Goal: Contribute content

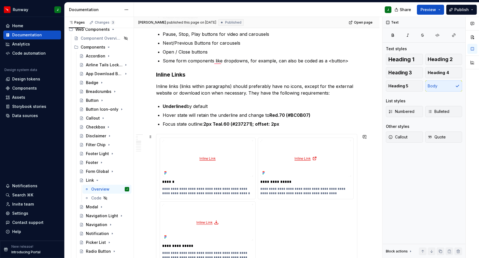
scroll to position [273, 0]
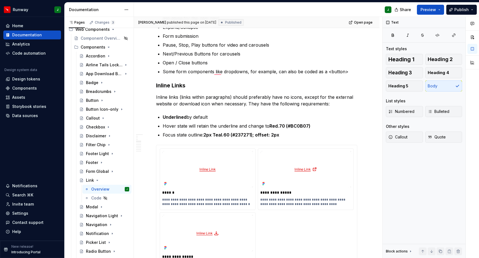
click at [347, 217] on div "**********" at bounding box center [257, 213] width 194 height 130
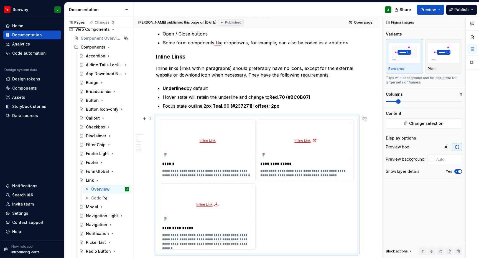
scroll to position [301, 0]
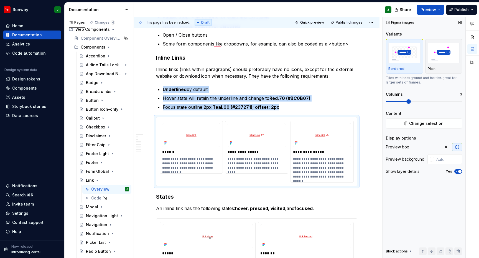
click at [407, 102] on span at bounding box center [409, 101] width 4 height 4
click at [416, 123] on span "Change selection" at bounding box center [426, 124] width 34 height 6
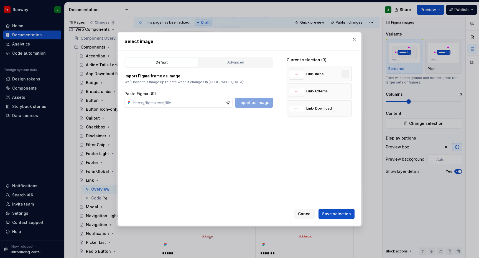
click at [349, 74] on button "button" at bounding box center [346, 74] width 8 height 8
click at [348, 74] on button "button" at bounding box center [346, 74] width 8 height 8
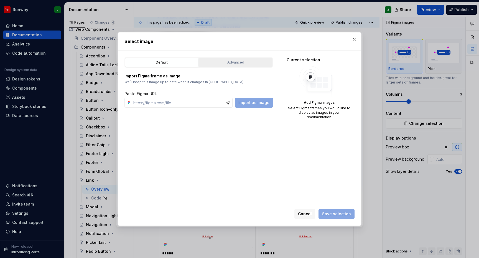
click at [225, 63] on div "Advanced" at bounding box center [236, 63] width 70 height 6
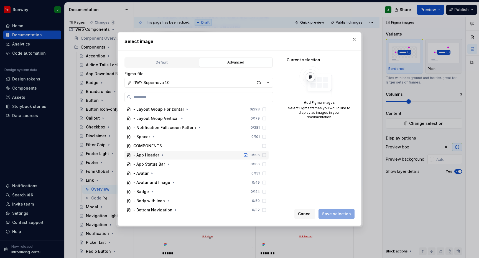
scroll to position [420, 0]
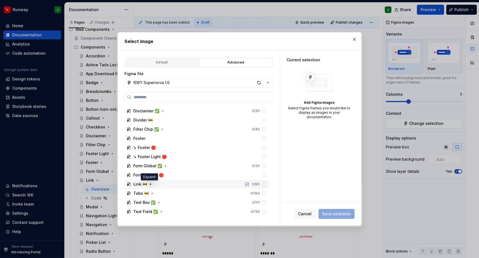
click at [150, 184] on icon "button" at bounding box center [150, 184] width 4 height 4
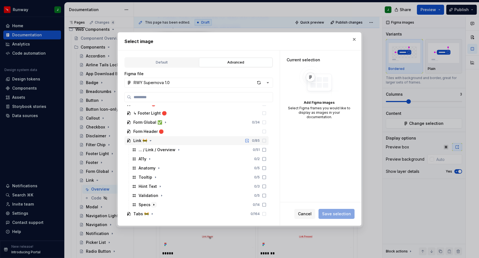
scroll to position [484, 0]
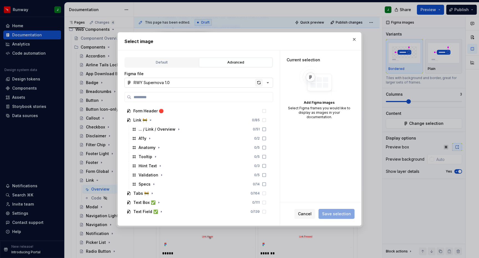
click at [258, 85] on div "button" at bounding box center [259, 83] width 8 height 8
click at [150, 120] on icon "button" at bounding box center [150, 120] width 4 height 4
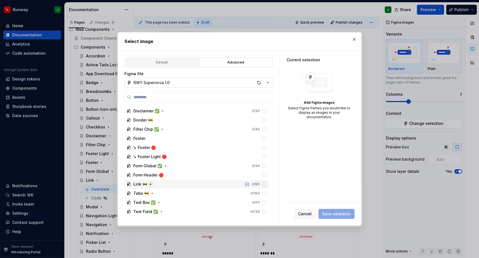
scroll to position [420, 0]
click at [150, 184] on icon "button" at bounding box center [150, 184] width 4 height 4
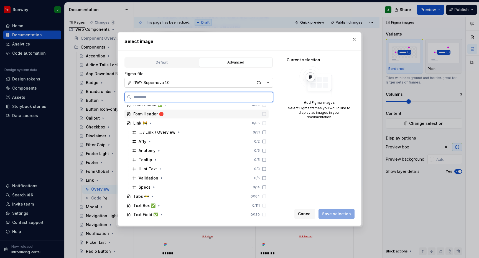
scroll to position [484, 0]
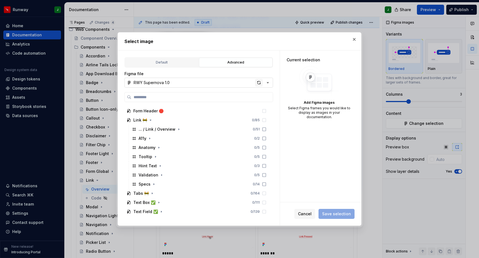
click at [260, 84] on div "button" at bounding box center [259, 83] width 8 height 8
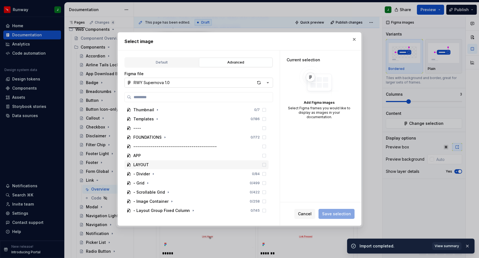
scroll to position [493, 0]
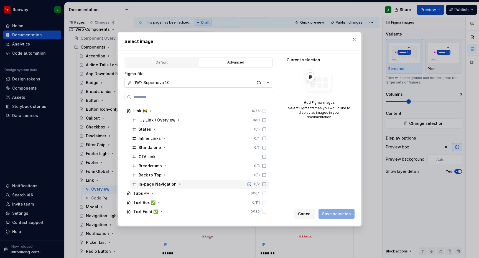
type textarea "*"
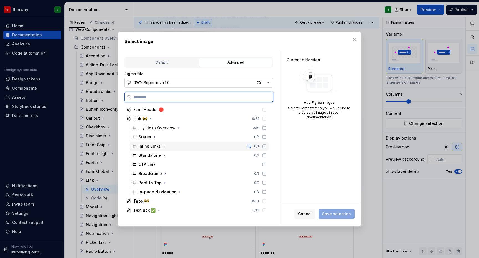
click at [168, 145] on div "Inline Links 0 / 4" at bounding box center [199, 146] width 139 height 9
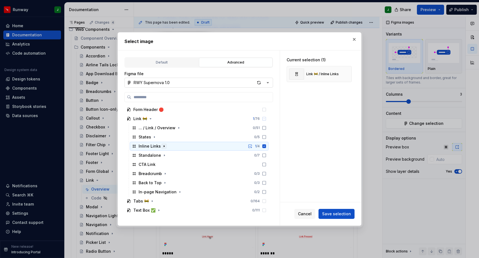
click at [162, 147] on icon "button" at bounding box center [164, 146] width 4 height 4
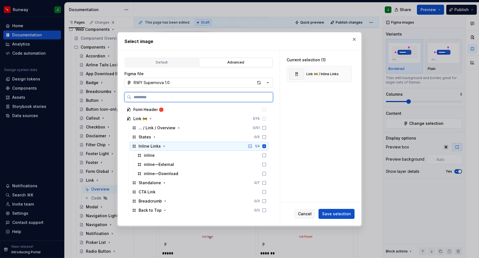
click at [266, 147] on icon at bounding box center [265, 146] width 4 height 4
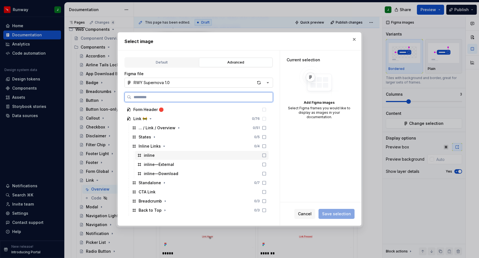
drag, startPoint x: 271, startPoint y: 155, endPoint x: 270, endPoint y: 160, distance: 4.8
click at [267, 155] on icon at bounding box center [264, 155] width 4 height 4
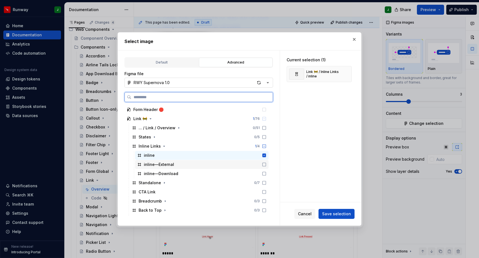
drag, startPoint x: 270, startPoint y: 160, endPoint x: 271, endPoint y: 169, distance: 9.5
click at [269, 160] on div "inline—External" at bounding box center [202, 164] width 134 height 9
click at [269, 170] on div "inline—Download" at bounding box center [202, 173] width 134 height 9
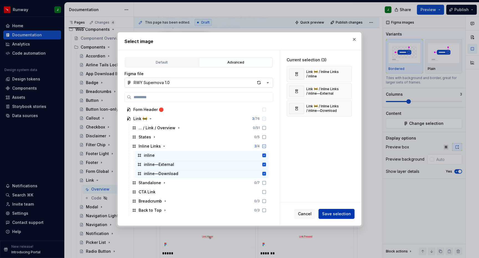
click at [338, 214] on span "Save selection" at bounding box center [336, 214] width 29 height 6
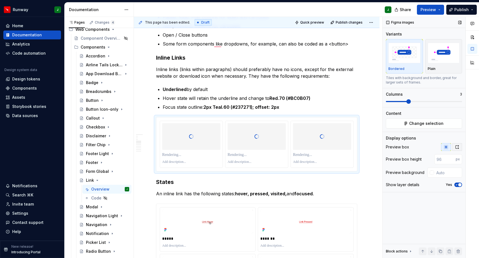
click at [460, 147] on button "button" at bounding box center [457, 147] width 10 height 8
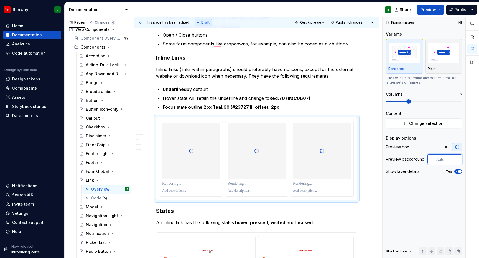
click at [440, 160] on input "text" at bounding box center [448, 159] width 28 height 10
type input "#FFFFFF"
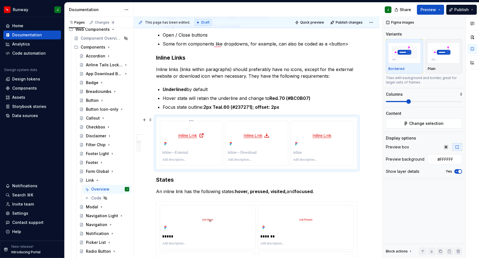
click at [178, 153] on p "To enrich screen reader interactions, please activate Accessibility in Grammarl…" at bounding box center [191, 153] width 58 height 6
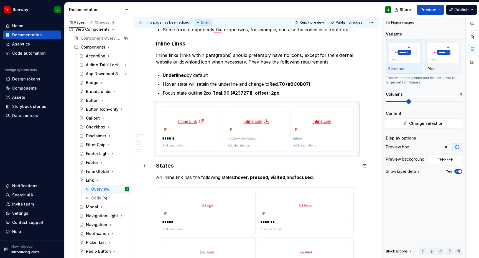
scroll to position [333, 0]
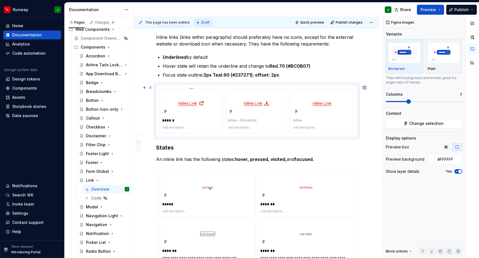
click at [182, 127] on p "To enrich screen reader interactions, please activate Accessibility in Grammarl…" at bounding box center [191, 127] width 58 height 4
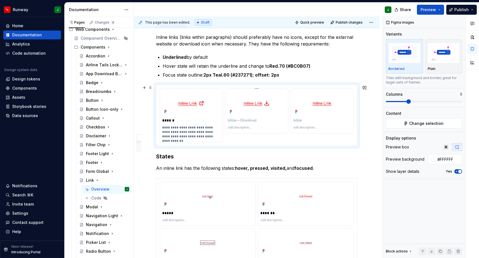
click at [236, 122] on p "To enrich screen reader interactions, please activate Accessibility in Grammarl…" at bounding box center [257, 121] width 58 height 6
click at [241, 129] on p "To enrich screen reader interactions, please activate Accessibility in Grammarl…" at bounding box center [257, 127] width 58 height 4
click at [301, 121] on p "To enrich screen reader interactions, please activate Accessibility in Grammarl…" at bounding box center [322, 121] width 58 height 6
click at [308, 128] on p "To enrich screen reader interactions, please activate Accessibility in Grammarl…" at bounding box center [322, 127] width 58 height 4
click at [192, 129] on p "**********" at bounding box center [191, 131] width 59 height 13
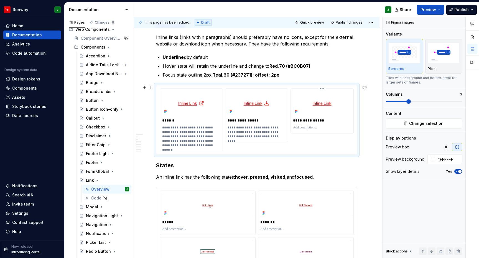
click at [306, 127] on p "To enrich screen reader interactions, please activate Accessibility in Grammarl…" at bounding box center [322, 127] width 58 height 4
click at [309, 122] on p "**********" at bounding box center [322, 121] width 59 height 6
click at [170, 122] on p "******" at bounding box center [191, 121] width 59 height 6
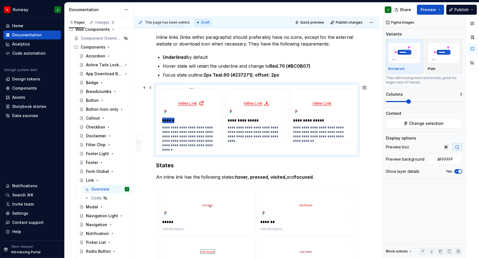
click at [170, 122] on p "******" at bounding box center [191, 121] width 59 height 6
click at [312, 120] on p "**********" at bounding box center [322, 121] width 59 height 6
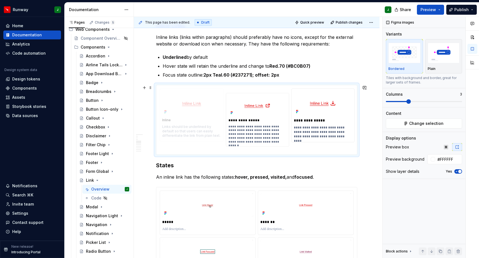
drag, startPoint x: 334, startPoint y: 109, endPoint x: 215, endPoint y: 108, distance: 119.0
click at [199, 108] on body "Runway J Home Documentation Analytics Code automation Design system data Design…" at bounding box center [239, 129] width 479 height 258
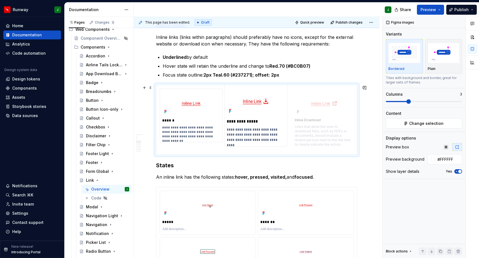
drag, startPoint x: 247, startPoint y: 109, endPoint x: 325, endPoint y: 108, distance: 77.9
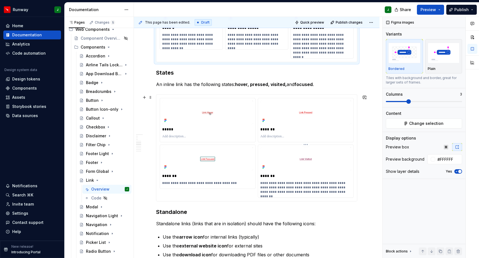
scroll to position [430, 0]
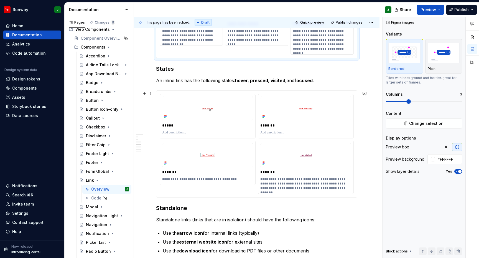
drag, startPoint x: 367, startPoint y: 108, endPoint x: 346, endPoint y: 113, distance: 21.7
click at [367, 108] on div "This page has been edited. Draft Quick preview Publish changes Link Links navig…" at bounding box center [258, 137] width 248 height 241
click at [351, 112] on img "To enrich screen reader interactions, please activate Accessibility in Grammarl…" at bounding box center [305, 109] width 91 height 24
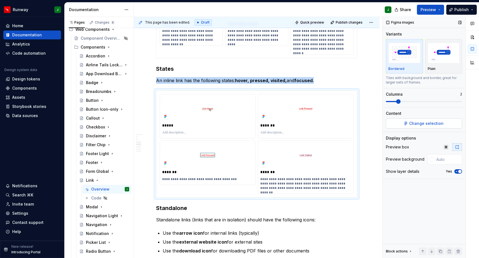
click at [410, 122] on button "Change selection" at bounding box center [424, 123] width 76 height 10
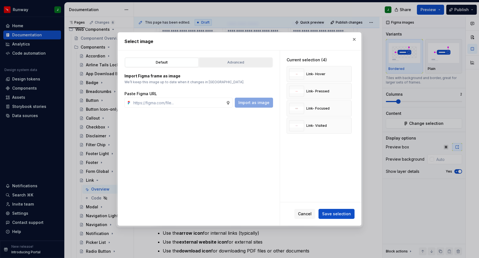
drag, startPoint x: 244, startPoint y: 57, endPoint x: 249, endPoint y: 58, distance: 5.0
click at [244, 57] on div "Default Advanced Import Figma frame as image We’ll keep this image up to date w…" at bounding box center [199, 137] width 162 height 175
drag, startPoint x: 257, startPoint y: 64, endPoint x: 262, endPoint y: 64, distance: 4.4
click at [257, 64] on div "Advanced" at bounding box center [236, 63] width 70 height 6
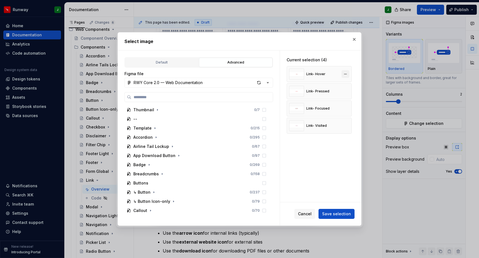
click at [348, 73] on button "button" at bounding box center [346, 74] width 8 height 8
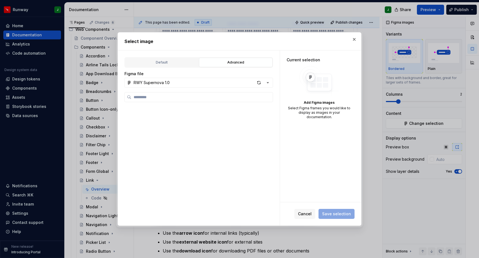
scroll to position [420, 0]
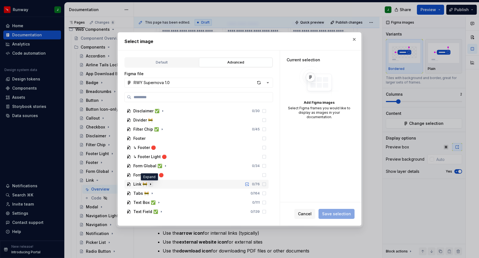
click at [151, 184] on icon "button" at bounding box center [150, 184] width 4 height 4
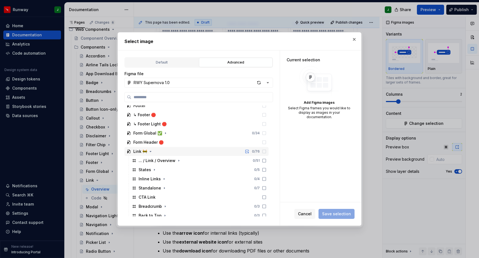
scroll to position [493, 0]
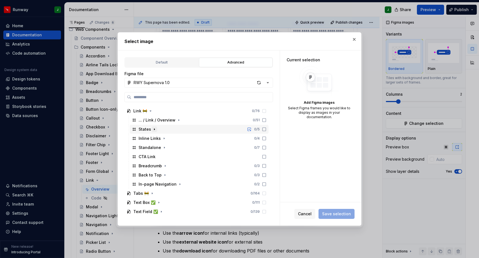
click at [155, 130] on icon "button" at bounding box center [154, 129] width 4 height 4
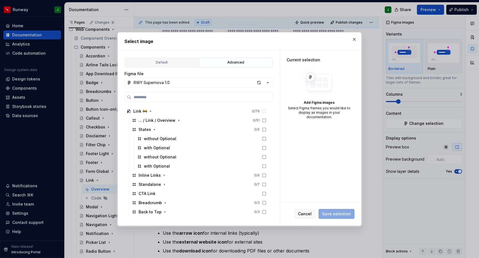
scroll to position [0, 0]
click at [259, 83] on div "button" at bounding box center [259, 83] width 8 height 8
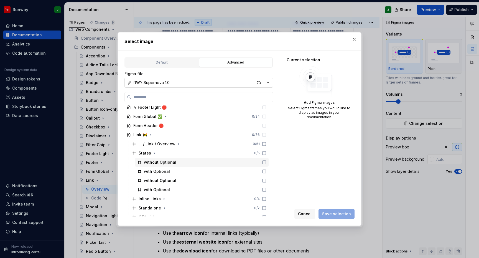
scroll to position [470, 0]
click at [258, 83] on div "button" at bounding box center [259, 83] width 8 height 8
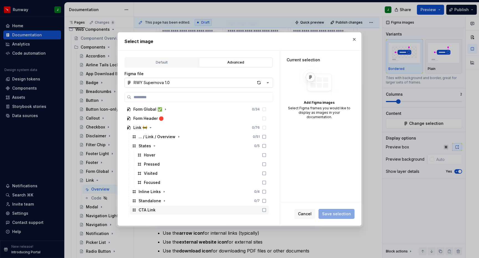
scroll to position [0, 2]
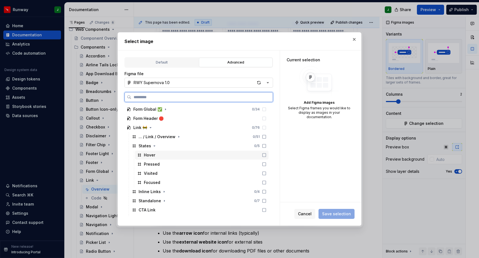
drag, startPoint x: 269, startPoint y: 156, endPoint x: 267, endPoint y: 160, distance: 5.0
click at [267, 156] on icon at bounding box center [264, 155] width 4 height 4
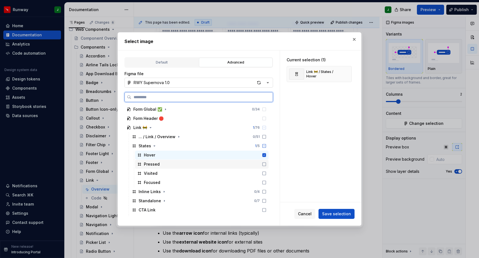
click at [267, 163] on icon at bounding box center [264, 164] width 4 height 4
click at [267, 176] on div "Visited" at bounding box center [202, 173] width 134 height 9
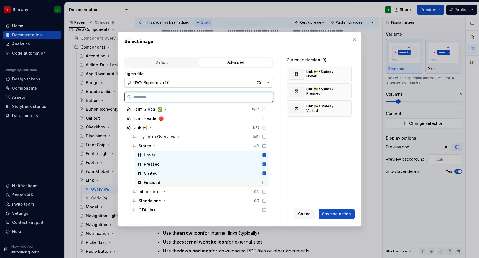
click at [267, 183] on icon at bounding box center [264, 182] width 4 height 4
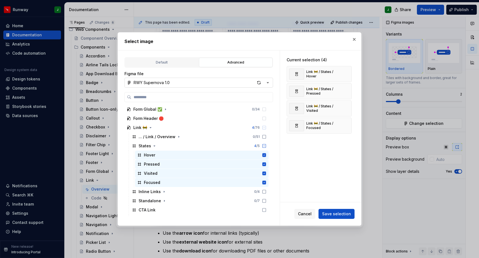
click at [337, 213] on span "Save selection" at bounding box center [336, 214] width 29 height 6
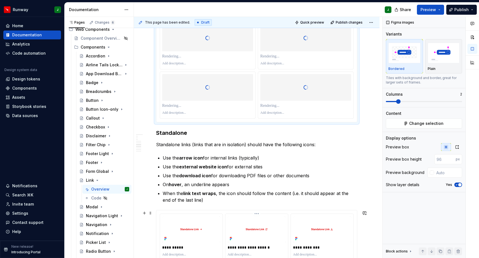
scroll to position [539, 0]
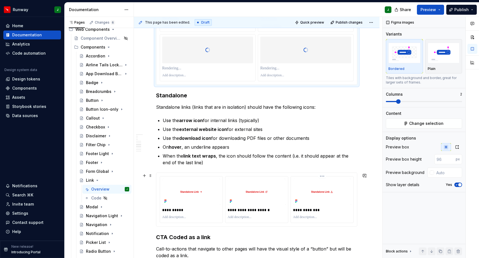
click at [351, 202] on img "To enrich screen reader interactions, please activate Accessibility in Grammarl…" at bounding box center [322, 192] width 58 height 26
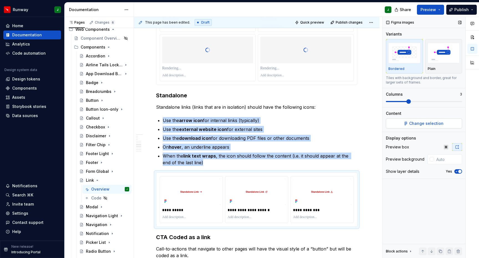
click at [412, 124] on span "Change selection" at bounding box center [426, 124] width 34 height 6
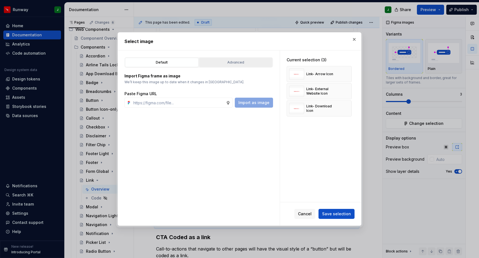
click at [236, 66] on button "Advanced" at bounding box center [235, 62] width 73 height 9
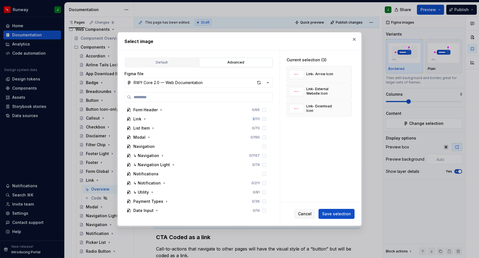
scroll to position [241, 0]
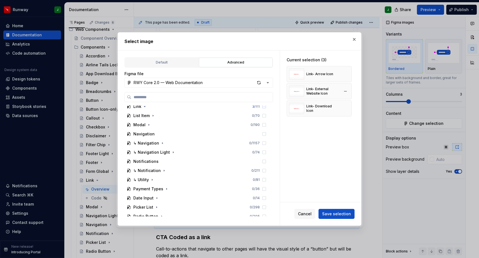
click at [347, 75] on button "button" at bounding box center [346, 74] width 8 height 8
click at [346, 75] on button "button" at bounding box center [346, 74] width 8 height 8
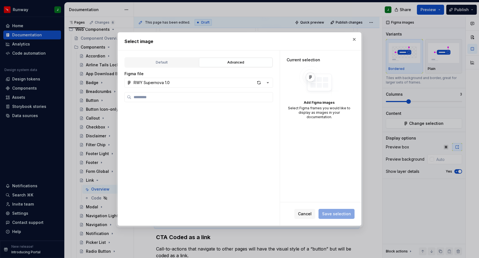
scroll to position [420, 0]
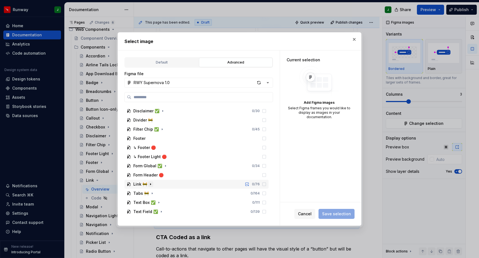
click at [150, 184] on icon "button" at bounding box center [150, 184] width 4 height 4
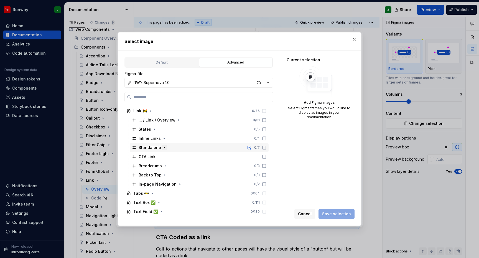
click at [162, 147] on icon "button" at bounding box center [164, 147] width 4 height 4
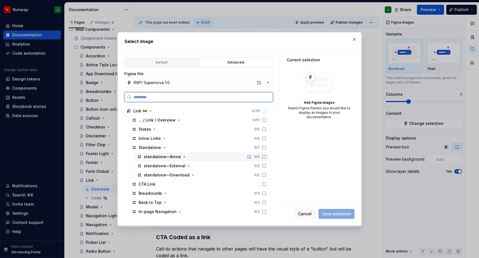
scroll to position [494, 0]
drag, startPoint x: 270, startPoint y: 156, endPoint x: 269, endPoint y: 163, distance: 6.4
click at [267, 156] on icon at bounding box center [264, 155] width 4 height 4
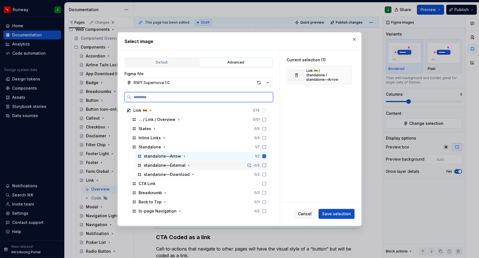
click at [269, 163] on div "standalone—External 0 / 2" at bounding box center [202, 165] width 134 height 9
click at [267, 174] on icon at bounding box center [264, 174] width 4 height 4
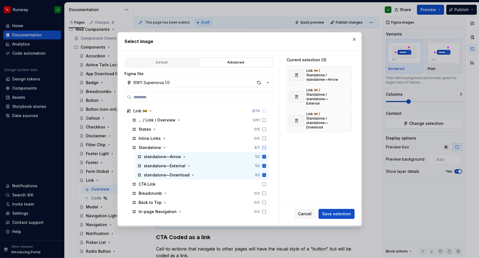
click at [338, 214] on span "Save selection" at bounding box center [336, 214] width 29 height 6
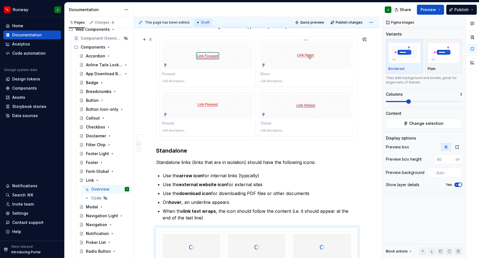
scroll to position [461, 0]
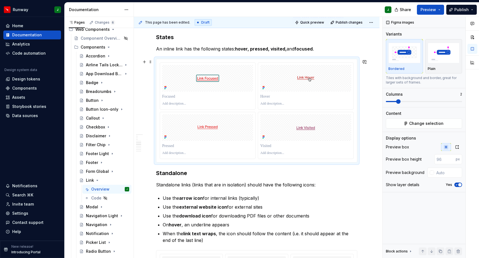
click at [357, 100] on div "To enrich screen reader interactions, please activate Accessibility in Grammarl…" at bounding box center [256, 110] width 201 height 103
click at [459, 146] on icon "button" at bounding box center [457, 147] width 4 height 4
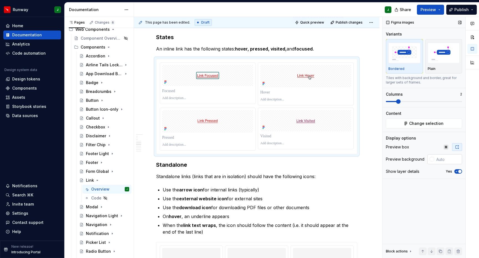
click at [448, 159] on input "text" at bounding box center [448, 159] width 28 height 10
type textarea "*"
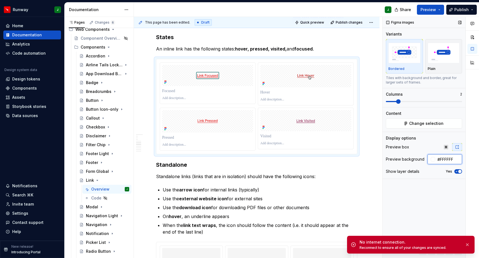
type input "#FFFFFF"
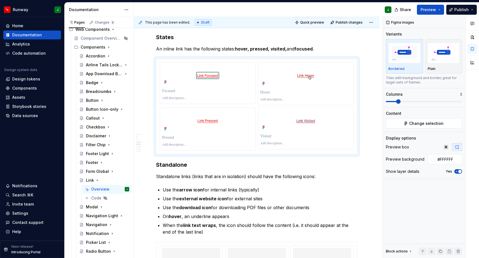
type textarea "*"
click at [225, 85] on div "To enrich screen reader interactions, please activate Accessibility in Grammarl…" at bounding box center [257, 106] width 194 height 88
drag, startPoint x: 223, startPoint y: 83, endPoint x: 302, endPoint y: 83, distance: 78.8
drag, startPoint x: 209, startPoint y: 125, endPoint x: 294, endPoint y: 82, distance: 95.6
click at [294, 82] on body "Runway J Home Documentation Analytics Code automation Design system data Design…" at bounding box center [239, 129] width 479 height 258
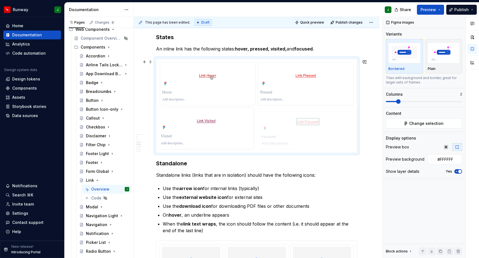
drag, startPoint x: 208, startPoint y: 130, endPoint x: 250, endPoint y: 133, distance: 41.8
click at [168, 93] on p "To enrich screen reader interactions, please activate Accessibility in Grammarl…" at bounding box center [207, 93] width 91 height 6
click at [270, 92] on p "To enrich screen reader interactions, please activate Accessibility in Grammarl…" at bounding box center [305, 93] width 91 height 6
click at [168, 138] on p "To enrich screen reader interactions, please activate Accessibility in Grammarl…" at bounding box center [207, 136] width 91 height 6
click at [172, 144] on p "To enrich screen reader interactions, please activate Accessibility in Grammarl…" at bounding box center [207, 143] width 91 height 4
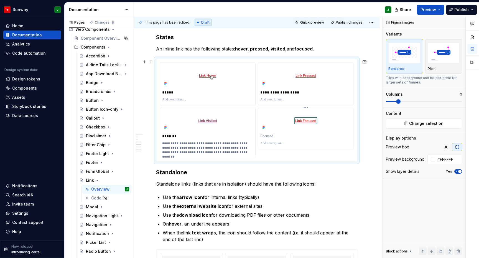
click at [274, 139] on p "To enrich screen reader interactions, please activate Accessibility in Grammarl…" at bounding box center [305, 136] width 91 height 6
click at [272, 144] on p "To enrich screen reader interactions, please activate Accessibility in Grammarl…" at bounding box center [305, 143] width 91 height 4
click at [265, 145] on p "To enrich screen reader interactions, please activate Accessibility in Grammarl…" at bounding box center [305, 143] width 91 height 4
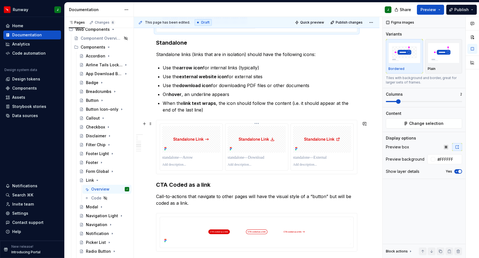
scroll to position [596, 0]
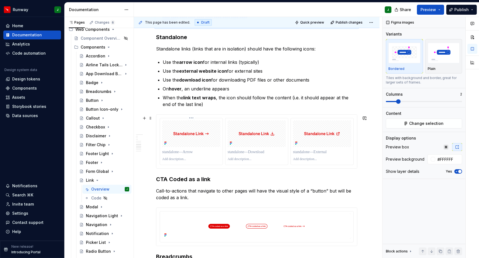
click at [191, 153] on p "To enrich screen reader interactions, please activate Accessibility in Grammarl…" at bounding box center [191, 152] width 58 height 6
click at [250, 153] on p "To enrich screen reader interactions, please activate Accessibility in Grammarl…" at bounding box center [257, 152] width 58 height 6
click at [314, 152] on p "To enrich screen reader interactions, please activate Accessibility in Grammarl…" at bounding box center [322, 152] width 58 height 6
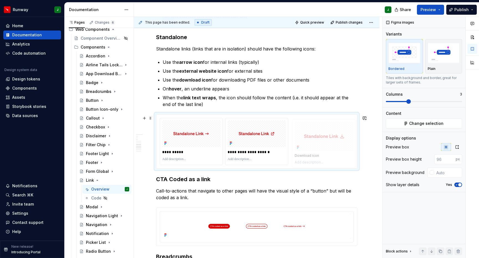
type textarea "*"
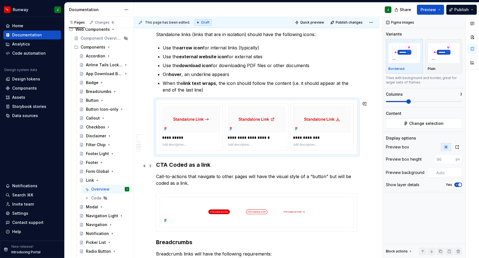
scroll to position [630, 0]
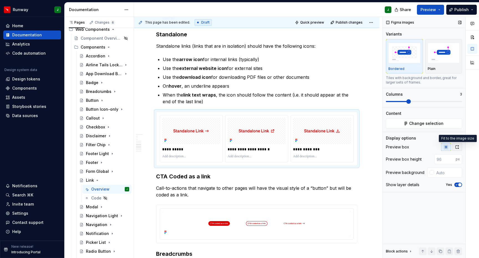
click at [457, 148] on icon "button" at bounding box center [457, 147] width 4 height 4
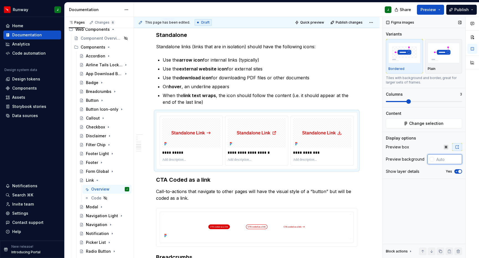
click at [451, 158] on input "text" at bounding box center [448, 159] width 28 height 10
type input "#FFFFFF"
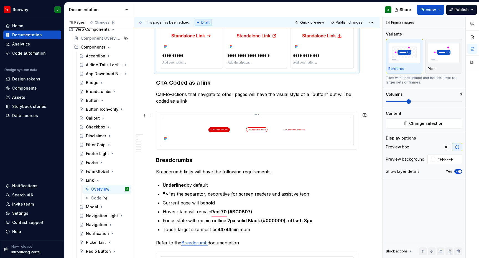
scroll to position [723, 0]
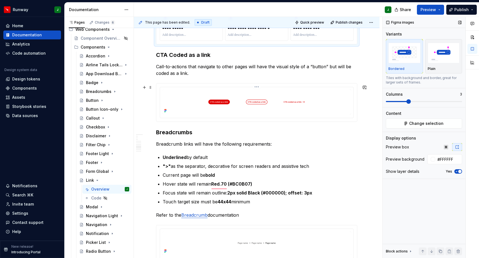
click at [335, 99] on img "To enrich screen reader interactions, please activate Accessibility in Grammarl…" at bounding box center [256, 101] width 189 height 25
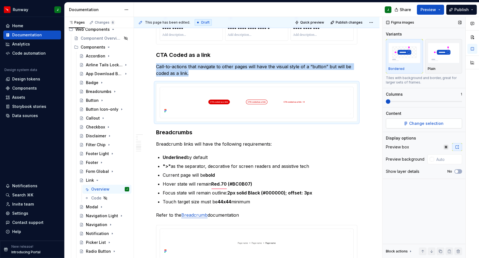
click at [413, 123] on span "Change selection" at bounding box center [426, 124] width 34 height 6
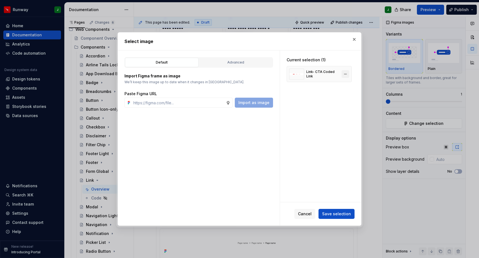
type textarea "*"
drag, startPoint x: 349, startPoint y: 75, endPoint x: 272, endPoint y: 69, distance: 77.9
click at [349, 75] on button "button" at bounding box center [346, 74] width 8 height 8
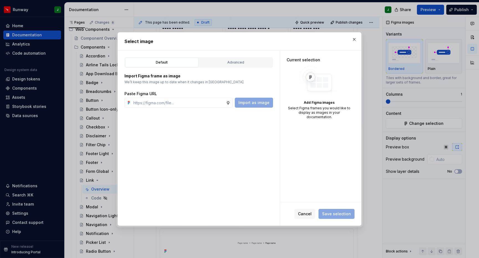
click at [244, 66] on button "Advanced" at bounding box center [235, 62] width 73 height 9
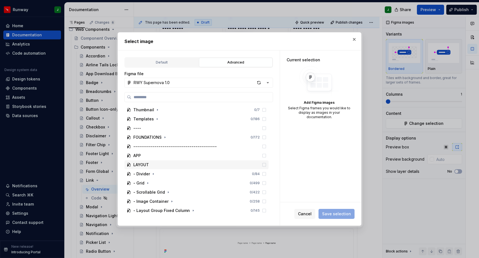
scroll to position [420, 0]
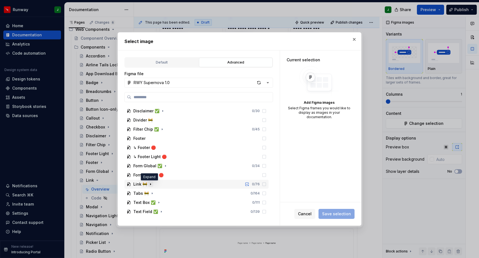
click at [150, 184] on icon "button" at bounding box center [150, 184] width 1 height 1
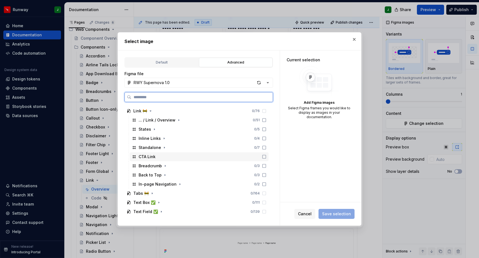
drag, startPoint x: 167, startPoint y: 155, endPoint x: 218, endPoint y: 161, distance: 50.7
click at [168, 155] on div "CTA Link" at bounding box center [199, 156] width 139 height 9
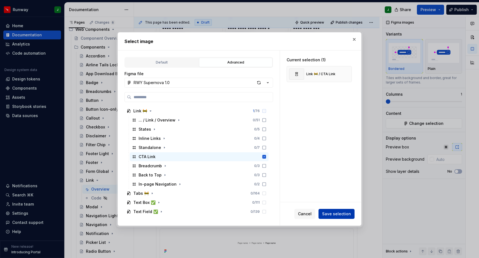
click at [337, 213] on span "Save selection" at bounding box center [336, 214] width 29 height 6
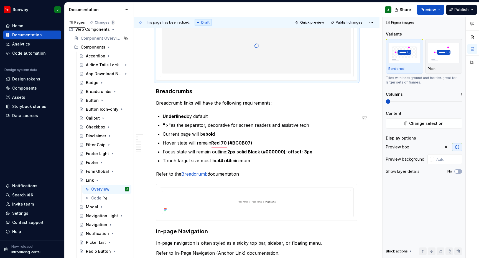
scroll to position [856, 0]
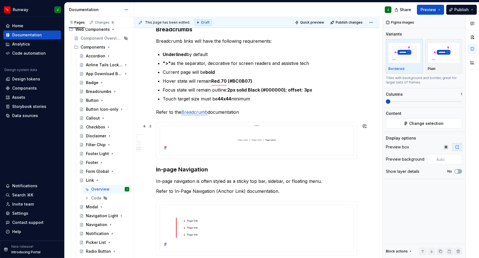
click at [317, 150] on img "To enrich screen reader interactions, please activate Accessibility in Grammarl…" at bounding box center [256, 140] width 189 height 24
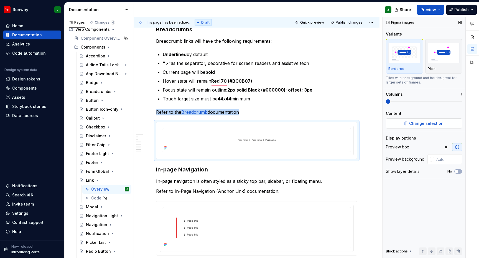
click at [419, 123] on span "Change selection" at bounding box center [426, 124] width 34 height 6
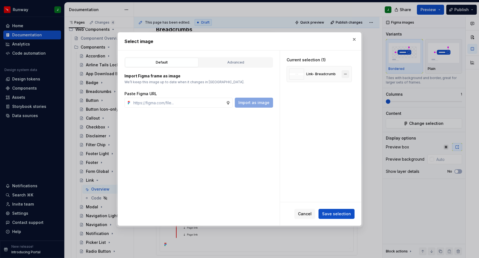
click at [349, 74] on button "button" at bounding box center [346, 74] width 8 height 8
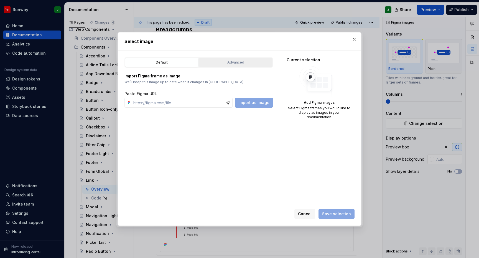
click at [240, 62] on div "Advanced" at bounding box center [236, 63] width 70 height 6
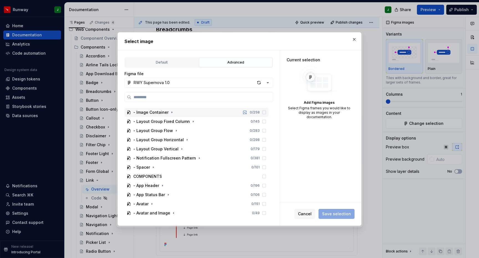
scroll to position [420, 0]
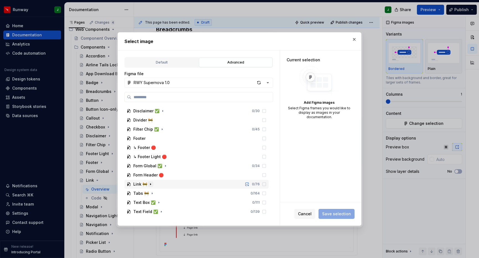
click at [150, 184] on icon "button" at bounding box center [150, 184] width 1 height 1
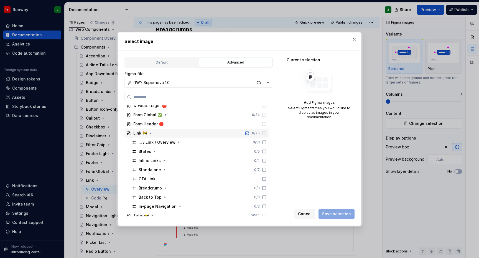
scroll to position [493, 0]
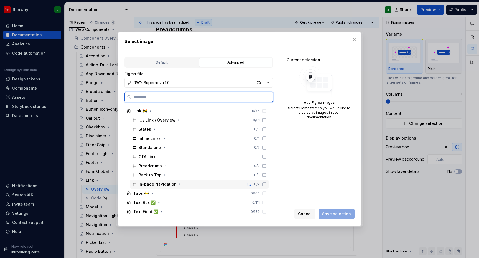
drag, startPoint x: 249, startPoint y: 185, endPoint x: 242, endPoint y: 184, distance: 7.6
click at [249, 185] on div "In-page Navigation 0 / 2" at bounding box center [199, 184] width 139 height 9
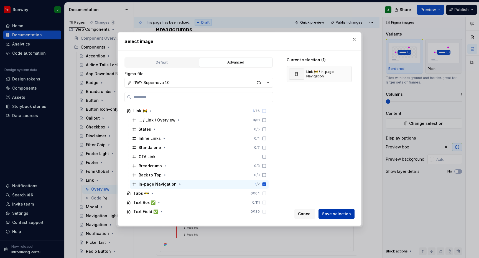
scroll to position [825, 0]
click at [346, 212] on span "Save selection" at bounding box center [336, 214] width 29 height 6
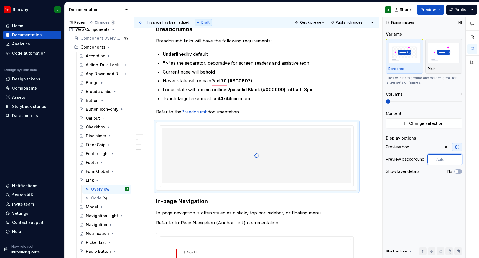
click at [445, 158] on input "text" at bounding box center [448, 159] width 28 height 10
type input "#FFFFFF"
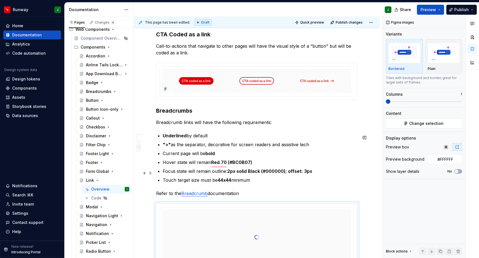
scroll to position [725, 0]
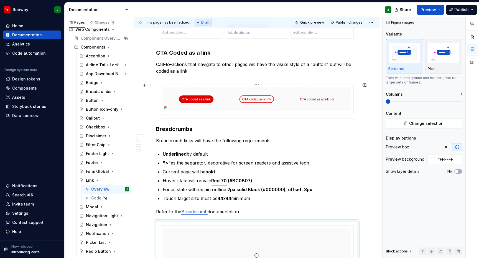
click at [354, 104] on div "To enrich screen reader interactions, please activate Accessibility in Grammarl…" at bounding box center [257, 100] width 194 height 30
click at [444, 159] on input "text" at bounding box center [448, 159] width 28 height 10
paste input "#FFFFFF"
type input "#FFFFFF"
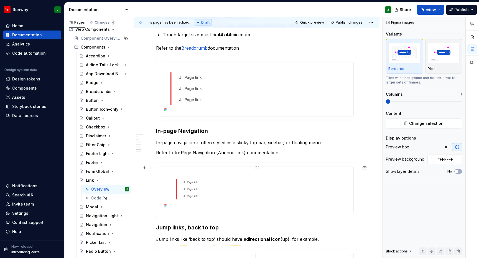
scroll to position [908, 0]
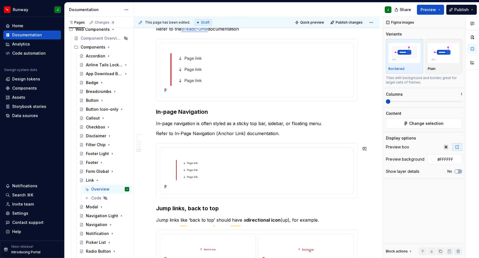
drag, startPoint x: 150, startPoint y: 43, endPoint x: 154, endPoint y: 143, distance: 100.2
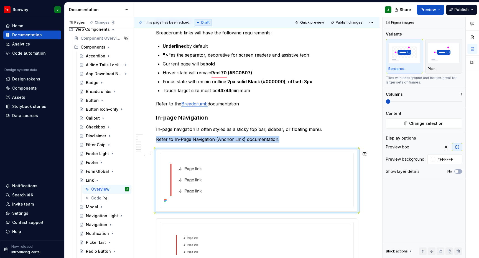
scroll to position [833, 0]
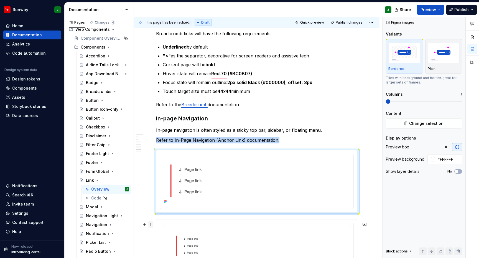
type textarea "*"
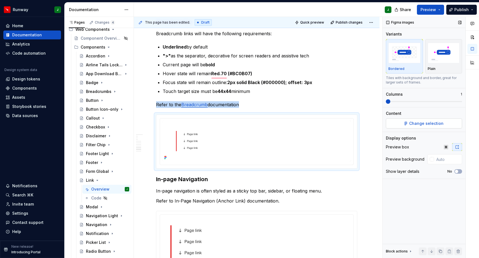
click at [419, 123] on span "Change selection" at bounding box center [426, 124] width 34 height 6
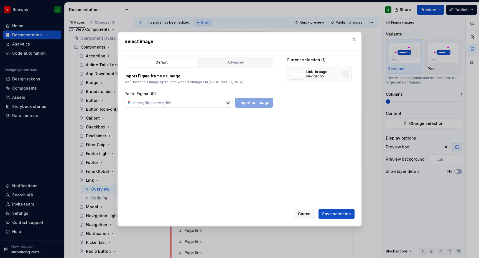
click at [348, 74] on button "button" at bounding box center [346, 74] width 8 height 8
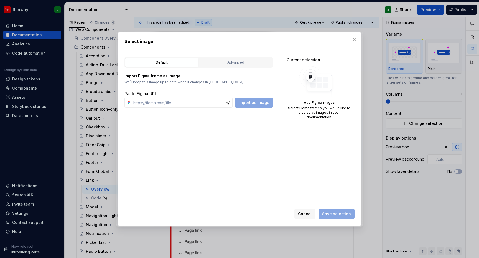
click at [326, 69] on img at bounding box center [319, 81] width 44 height 31
drag, startPoint x: 248, startPoint y: 66, endPoint x: 222, endPoint y: 104, distance: 46.0
click at [248, 66] on button "Advanced" at bounding box center [235, 62] width 73 height 9
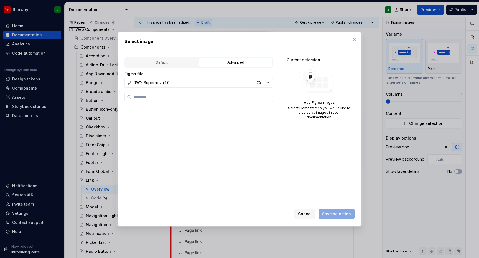
scroll to position [420, 0]
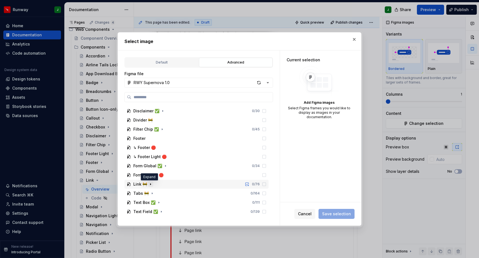
click at [149, 185] on icon "button" at bounding box center [150, 184] width 4 height 4
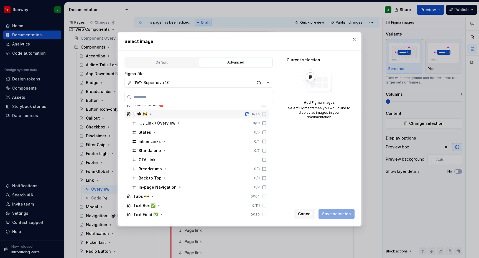
scroll to position [493, 0]
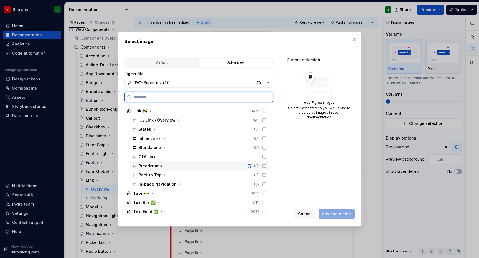
click at [173, 166] on div "Breadcrumb 0 / 3" at bounding box center [199, 165] width 139 height 9
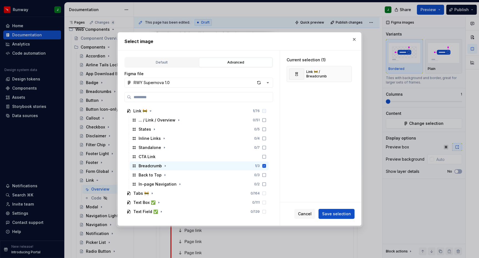
drag, startPoint x: 331, startPoint y: 215, endPoint x: 327, endPoint y: 214, distance: 4.0
click at [331, 215] on span "Save selection" at bounding box center [336, 214] width 29 height 6
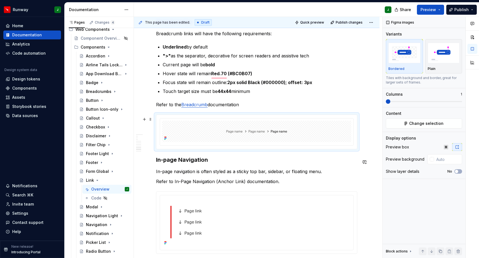
type textarea "*"
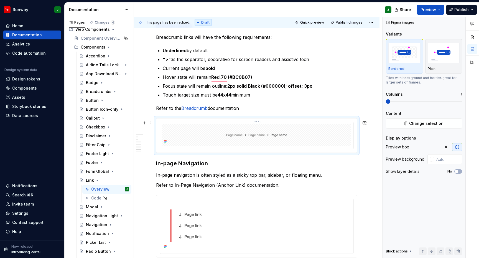
click at [343, 132] on img "To enrich screen reader interactions, please activate Accessibility in Grammarl…" at bounding box center [256, 134] width 189 height 21
click at [440, 161] on input "text" at bounding box center [448, 159] width 28 height 10
type input "#FFFFFF"
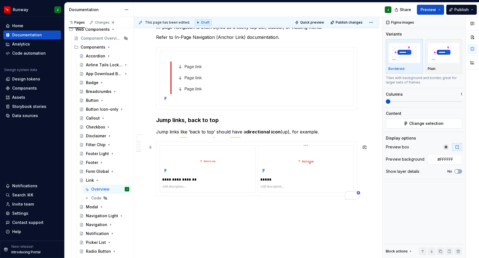
scroll to position [1002, 0]
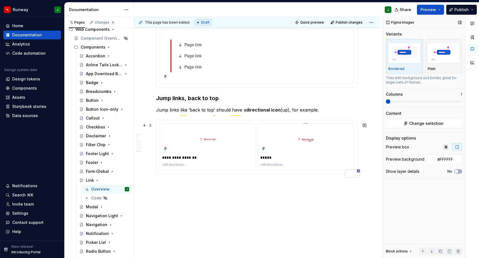
drag, startPoint x: 321, startPoint y: 168, endPoint x: 411, endPoint y: 134, distance: 95.8
click at [321, 168] on div "*****" at bounding box center [305, 147] width 95 height 47
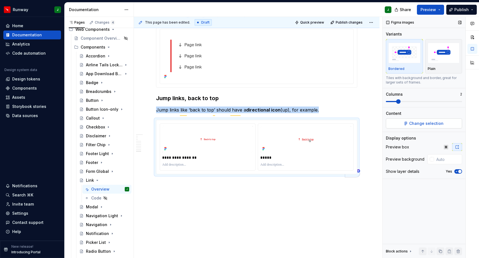
click at [434, 122] on span "Change selection" at bounding box center [426, 124] width 34 height 6
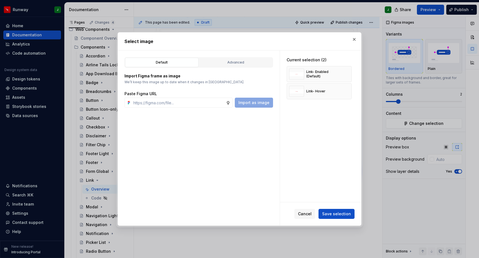
type textarea "*"
click at [349, 73] on button "button" at bounding box center [346, 74] width 8 height 8
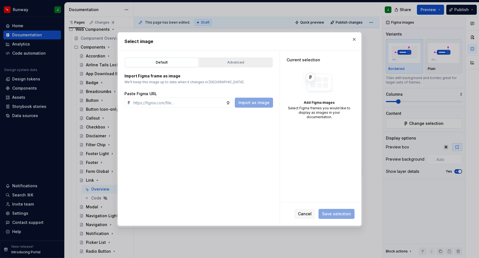
click at [236, 61] on div "Advanced" at bounding box center [236, 63] width 70 height 6
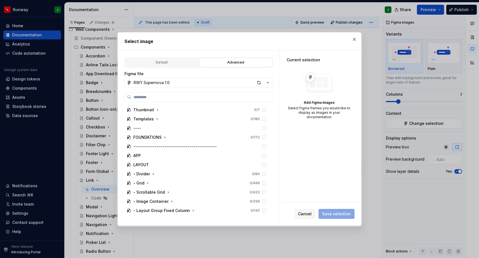
scroll to position [420, 0]
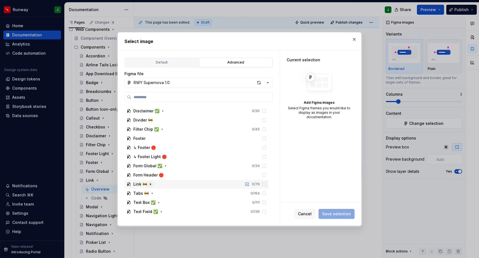
click at [150, 184] on icon "button" at bounding box center [150, 184] width 1 height 1
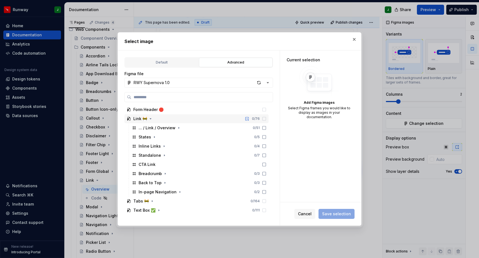
scroll to position [493, 0]
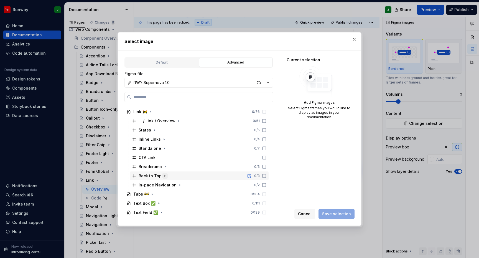
click at [164, 175] on icon "button" at bounding box center [165, 176] width 4 height 4
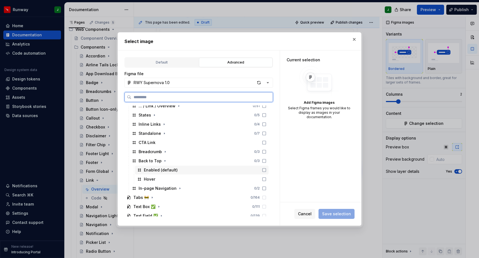
scroll to position [511, 0]
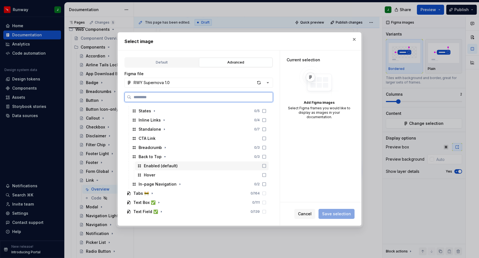
drag, startPoint x: 269, startPoint y: 167, endPoint x: 270, endPoint y: 174, distance: 6.5
click at [267, 167] on icon at bounding box center [264, 166] width 4 height 4
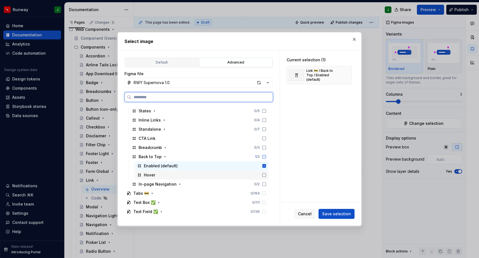
click at [267, 174] on icon at bounding box center [264, 175] width 4 height 4
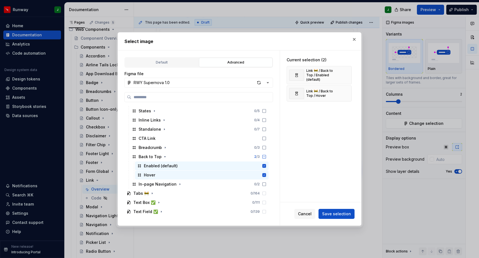
click at [336, 214] on span "Save selection" at bounding box center [336, 214] width 29 height 6
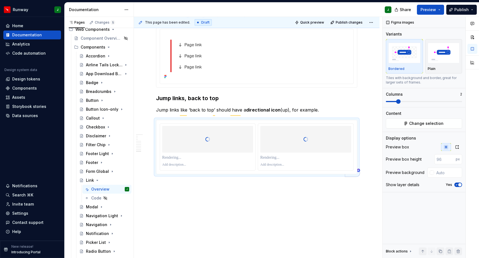
scroll to position [1001, 0]
click at [458, 147] on icon "button" at bounding box center [457, 147] width 4 height 4
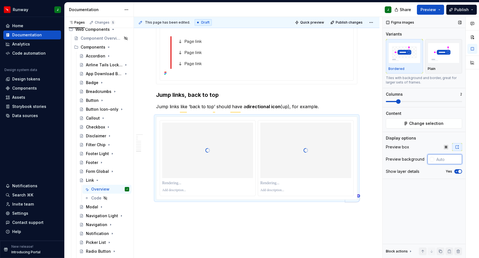
click at [442, 160] on input "text" at bounding box center [448, 159] width 28 height 10
type input "#FFFFFF"
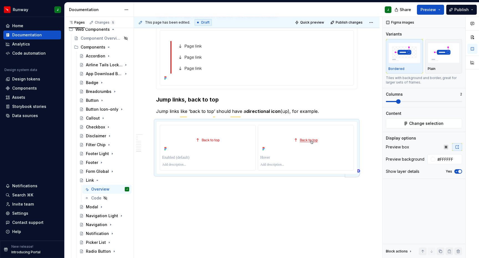
scroll to position [1001, 0]
drag, startPoint x: 177, startPoint y: 158, endPoint x: 185, endPoint y: 158, distance: 7.8
click at [177, 158] on p "To enrich screen reader interactions, please activate Accessibility in Grammarl…" at bounding box center [207, 158] width 91 height 6
click at [270, 157] on p "To enrich screen reader interactions, please activate Accessibility in Grammarl…" at bounding box center [305, 158] width 91 height 6
drag, startPoint x: 243, startPoint y: 202, endPoint x: 238, endPoint y: 200, distance: 4.9
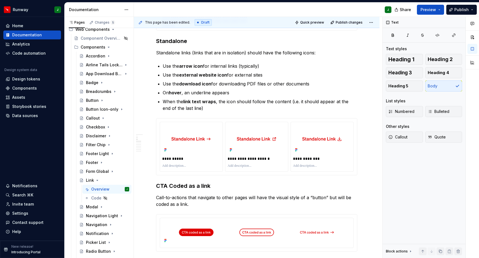
scroll to position [0, 0]
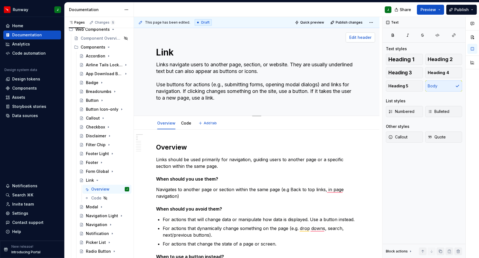
click at [370, 38] on span "Edit header" at bounding box center [360, 38] width 22 height 6
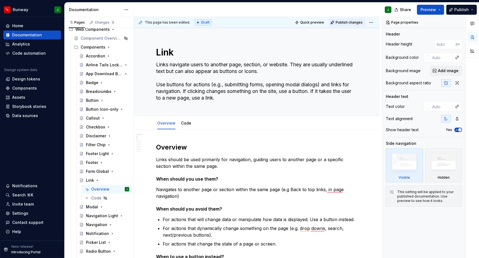
click at [350, 21] on span "Publish changes" at bounding box center [349, 22] width 27 height 4
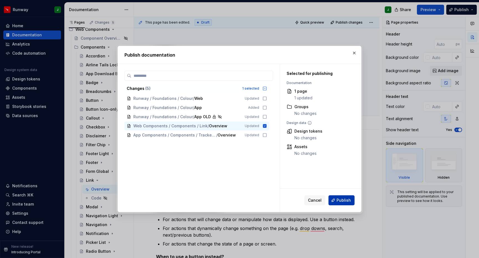
click at [341, 200] on span "Publish" at bounding box center [344, 200] width 14 height 6
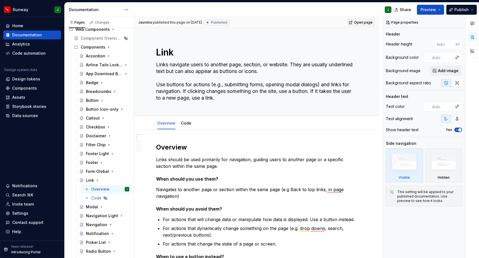
click at [366, 22] on span "Open page" at bounding box center [363, 22] width 19 height 4
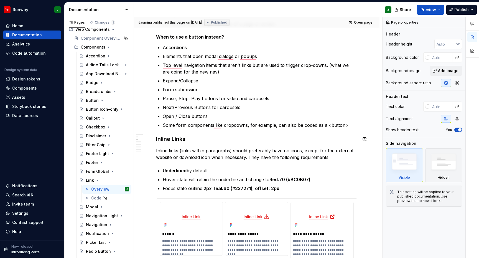
click at [164, 140] on h3 "Inline Links" at bounding box center [256, 139] width 201 height 8
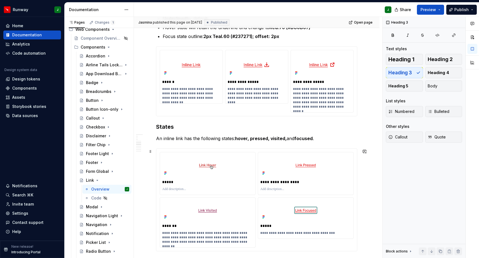
scroll to position [382, 0]
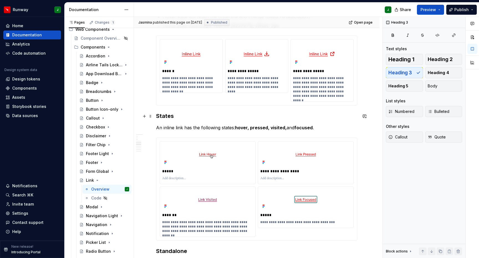
click at [169, 114] on h3 "States" at bounding box center [256, 116] width 201 height 8
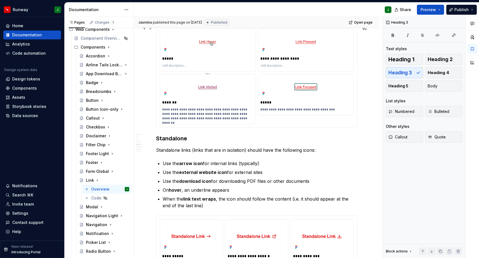
scroll to position [498, 0]
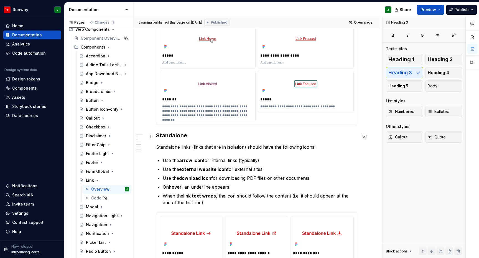
click at [170, 136] on h3 "Standalone" at bounding box center [256, 135] width 201 height 8
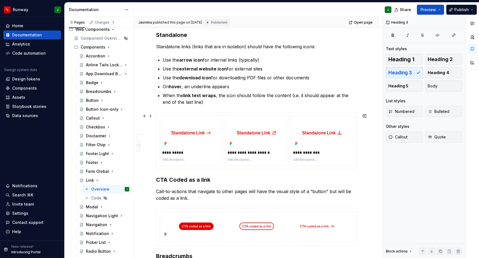
scroll to position [652, 0]
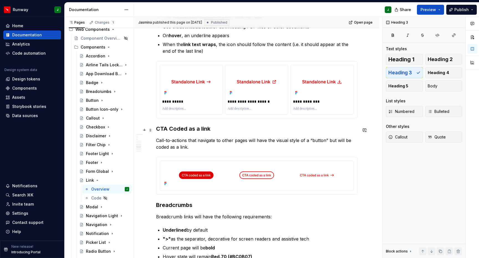
click at [175, 131] on h3 "CTA Coded as a link" at bounding box center [256, 129] width 201 height 8
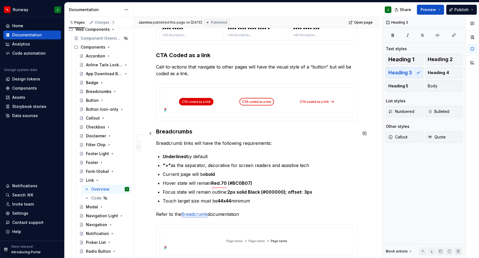
click at [172, 135] on h3 "Breadcrumbs" at bounding box center [256, 132] width 201 height 8
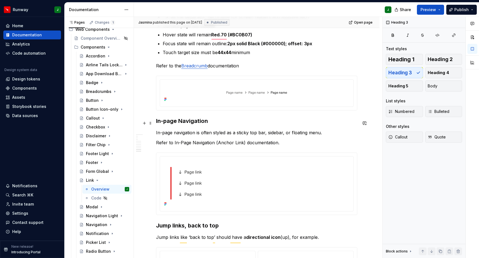
click at [188, 125] on h3 "In-page Navigation" at bounding box center [256, 121] width 201 height 8
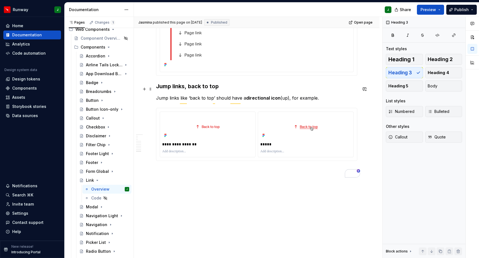
click at [200, 85] on h3 "Jump links, back to top" at bounding box center [256, 86] width 201 height 8
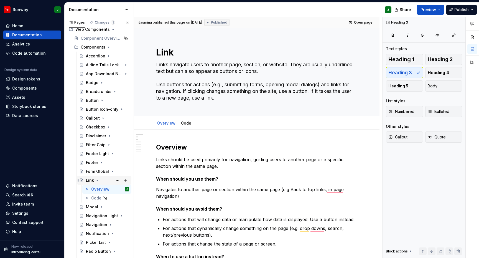
click at [97, 181] on icon "Page tree" at bounding box center [97, 180] width 4 height 4
click at [127, 180] on button "Page tree" at bounding box center [125, 180] width 8 height 8
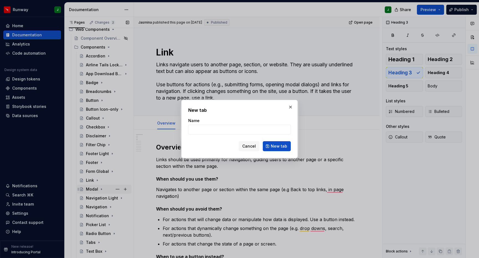
drag, startPoint x: 254, startPoint y: 146, endPoint x: 109, endPoint y: 191, distance: 151.6
click at [254, 146] on span "Cancel" at bounding box center [249, 146] width 14 height 6
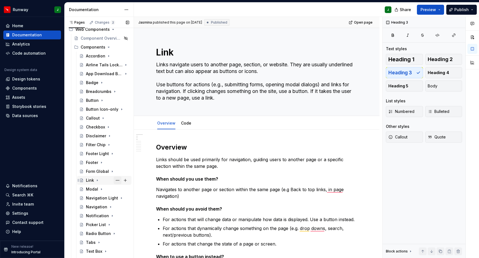
click at [117, 180] on button "Page tree" at bounding box center [118, 180] width 8 height 8
click at [126, 46] on button "Page tree" at bounding box center [125, 47] width 8 height 8
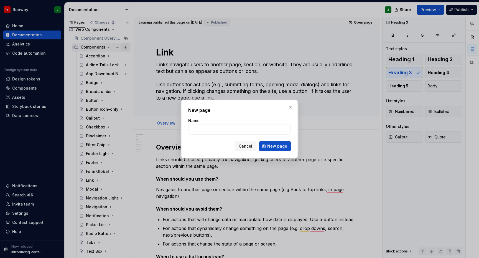
type textarea "*"
type input "List Item"
click button "New page" at bounding box center [275, 146] width 32 height 10
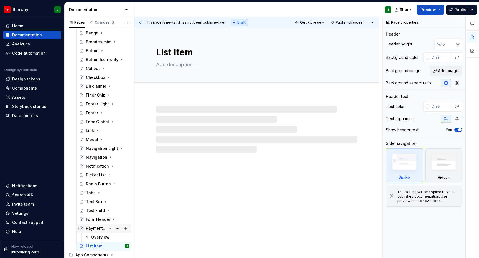
click at [110, 228] on icon "Page tree" at bounding box center [110, 228] width 1 height 1
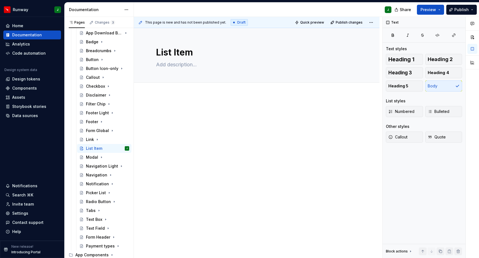
drag, startPoint x: 105, startPoint y: 247, endPoint x: 473, endPoint y: 249, distance: 368.3
click at [172, 101] on div at bounding box center [257, 154] width 246 height 118
click at [128, 149] on button "Page tree" at bounding box center [125, 148] width 8 height 8
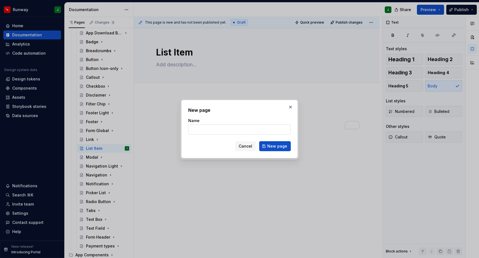
type textarea "*"
type input "Overview"
click button "New page" at bounding box center [275, 146] width 32 height 10
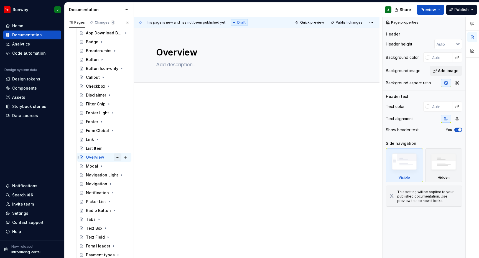
click at [116, 157] on button "Page tree" at bounding box center [118, 157] width 8 height 8
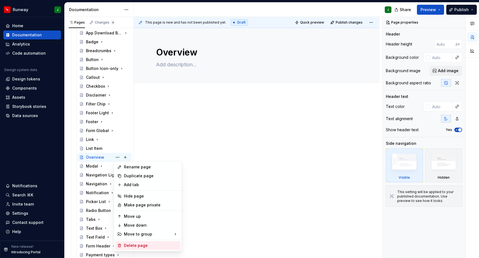
click at [138, 246] on div "Delete page" at bounding box center [151, 246] width 54 height 6
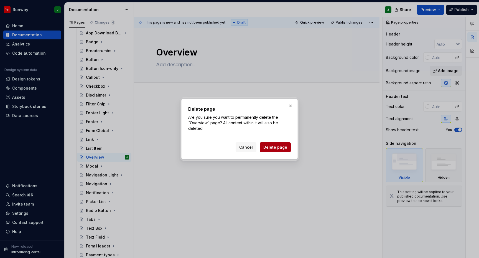
click at [278, 147] on span "Delete page" at bounding box center [275, 147] width 24 height 6
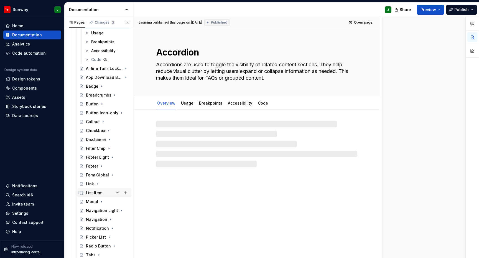
click at [109, 189] on div "List Item" at bounding box center [107, 193] width 43 height 8
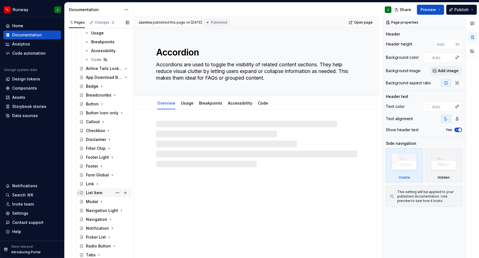
scroll to position [145, 0]
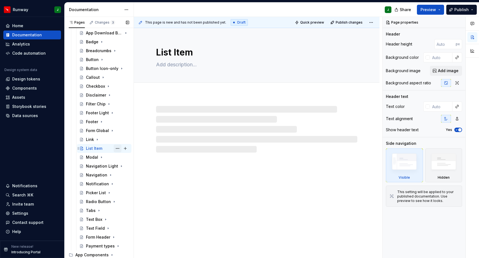
click at [118, 148] on button "Page tree" at bounding box center [118, 148] width 8 height 8
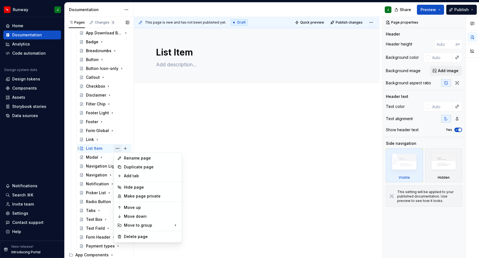
type textarea "*"
click at [131, 174] on div "Add tab" at bounding box center [151, 176] width 54 height 6
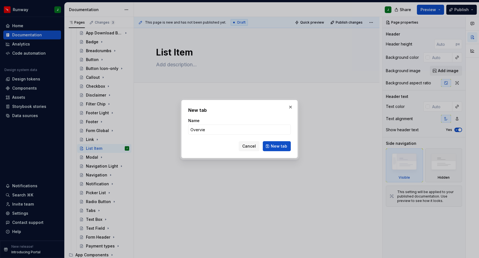
type input "Overview"
click button "New tab" at bounding box center [277, 146] width 28 height 10
type textarea "*"
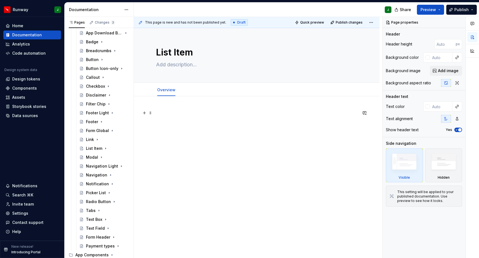
click at [174, 112] on p at bounding box center [256, 113] width 201 height 7
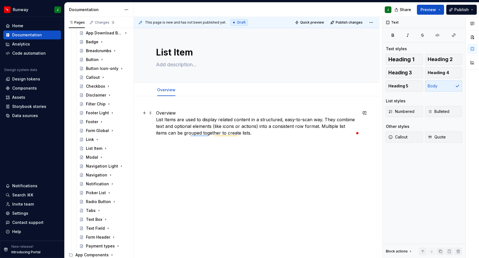
click at [175, 112] on p "Overview List Items are used to display related content in a structured, easy-t…" at bounding box center [256, 123] width 201 height 27
click at [156, 120] on p "Overview List Items are used to display related content in a structured, easy-t…" at bounding box center [256, 123] width 201 height 27
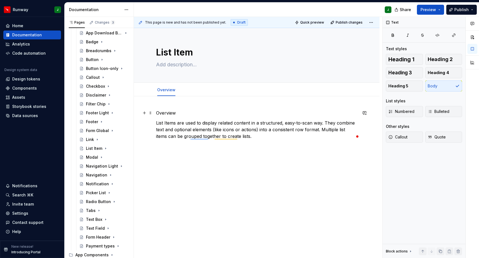
click at [166, 115] on p "Overview" at bounding box center [256, 113] width 201 height 7
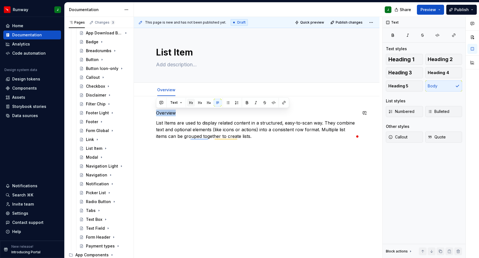
click at [192, 104] on button "button" at bounding box center [191, 103] width 8 height 8
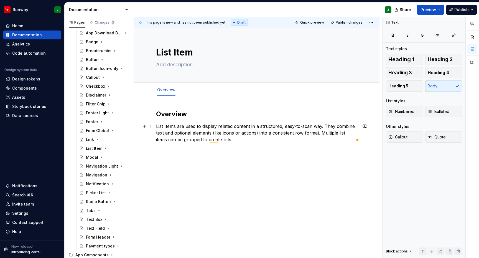
click at [238, 142] on p "List Items are used to display related content in a structured, easy-to-scan wa…" at bounding box center [256, 133] width 201 height 20
click at [170, 63] on textarea at bounding box center [255, 64] width 201 height 9
paste textarea "The List Item forms a collection of rows with consistent formatting, designed t…"
type textarea "*"
type textarea "The List Item forms a collection of rows with consistent formatting, designed t…"
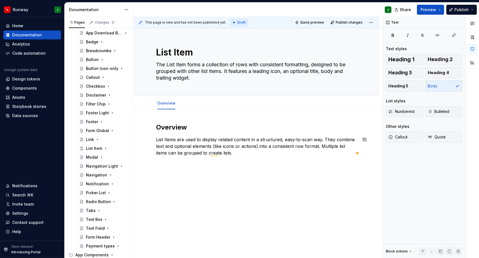
type textarea "*"
type textarea "The List Item forms a collection of rows with consistent formatting, designed t…"
click at [199, 166] on div "Overview List Items are used to display related content in a structured, easy-t…" at bounding box center [257, 175] width 246 height 131
click at [270, 184] on div "Overview List Items are used to display related content in a structured, easy-t…" at bounding box center [257, 180] width 246 height 141
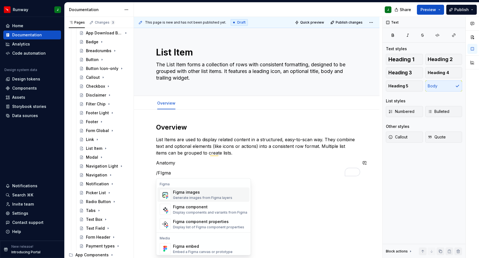
click at [186, 196] on div "Generate images from Figma layers" at bounding box center [202, 198] width 59 height 4
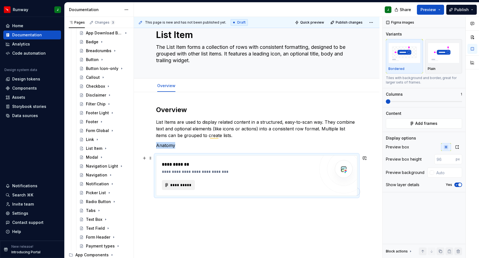
scroll to position [36, 0]
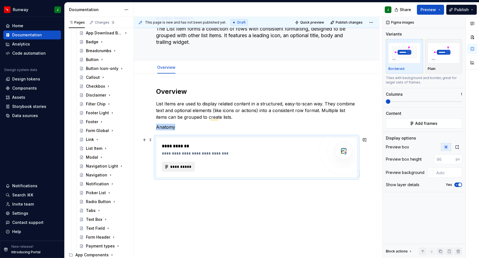
click at [183, 165] on span "**********" at bounding box center [180, 167] width 21 height 6
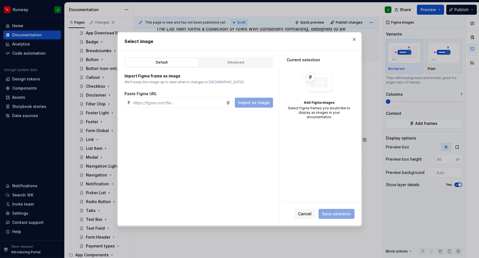
type textarea "*"
click at [353, 39] on button "button" at bounding box center [355, 39] width 8 height 8
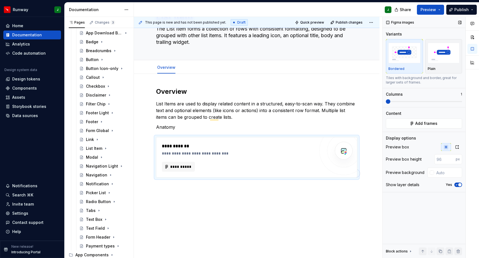
drag, startPoint x: 458, startPoint y: 148, endPoint x: 455, endPoint y: 142, distance: 6.5
click at [458, 148] on icon "button" at bounding box center [457, 147] width 4 height 4
click at [405, 102] on span at bounding box center [424, 101] width 76 height 1
click at [444, 158] on input "text" at bounding box center [448, 159] width 28 height 10
type input "#FFFFFF"
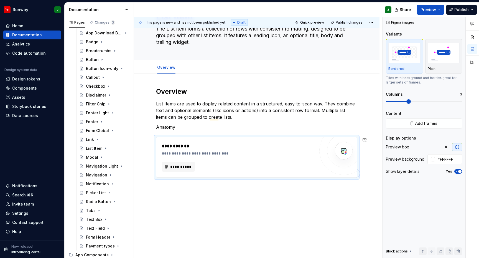
click at [173, 193] on div "**********" at bounding box center [257, 168] width 246 height 188
click at [169, 197] on div "**********" at bounding box center [257, 168] width 246 height 188
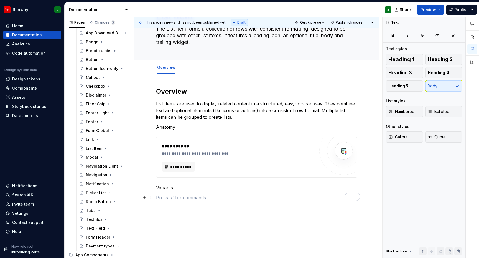
click at [163, 197] on p "To enrich screen reader interactions, please activate Accessibility in Grammarl…" at bounding box center [256, 197] width 201 height 7
click at [166, 187] on p "Variants" at bounding box center [256, 187] width 201 height 7
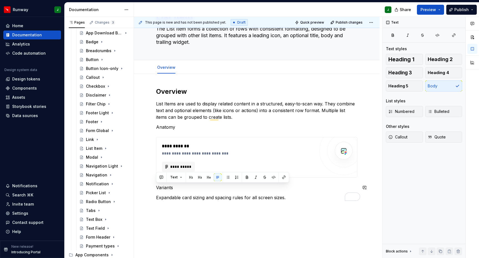
click at [204, 177] on div "Text" at bounding box center [223, 177] width 130 height 8
click at [201, 177] on button "button" at bounding box center [200, 177] width 8 height 8
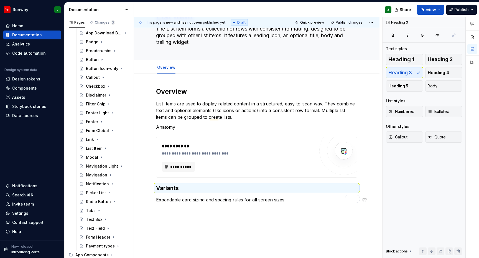
click at [186, 214] on div "**********" at bounding box center [257, 180] width 246 height 213
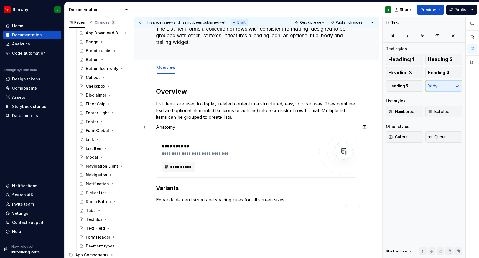
click at [165, 126] on p "Anatomy" at bounding box center [256, 127] width 201 height 7
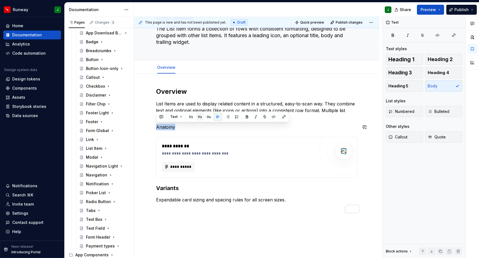
click at [197, 118] on button "button" at bounding box center [200, 117] width 8 height 8
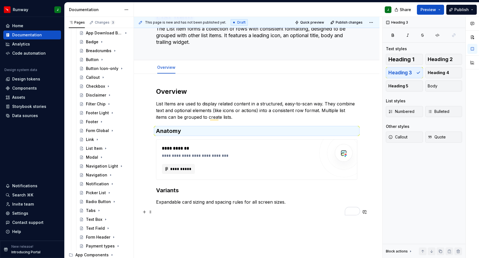
drag, startPoint x: 187, startPoint y: 210, endPoint x: 185, endPoint y: 209, distance: 2.9
click at [187, 210] on p "To enrich screen reader interactions, please activate Accessibility in Grammarl…" at bounding box center [256, 212] width 201 height 7
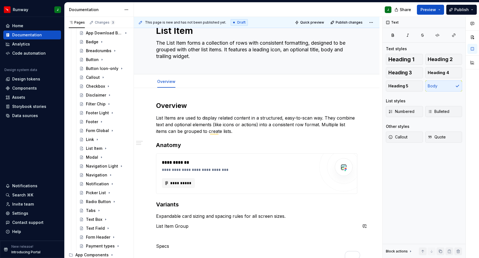
scroll to position [58, 0]
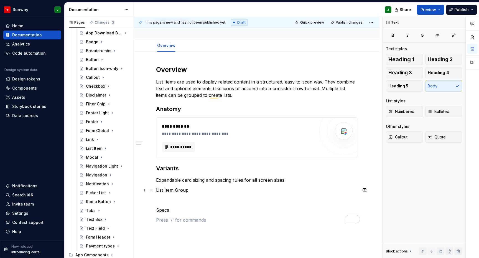
drag, startPoint x: 157, startPoint y: 189, endPoint x: 170, endPoint y: 191, distance: 12.8
click at [157, 189] on p "List Item Group" at bounding box center [256, 190] width 201 height 7
click at [163, 218] on p "To enrich screen reader interactions, please activate Accessibility in Grammarl…" at bounding box center [256, 220] width 201 height 7
click at [161, 222] on p "To enrich screen reader interactions, please activate Accessibility in Grammarl…" at bounding box center [256, 220] width 201 height 7
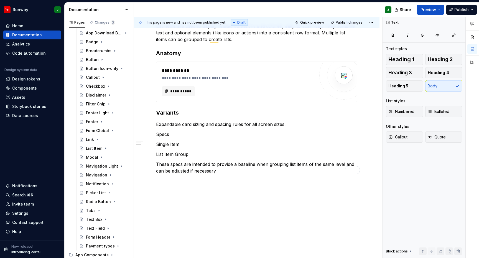
scroll to position [113, 0]
click at [163, 136] on p "Specs" at bounding box center [256, 134] width 201 height 7
click at [201, 124] on button "button" at bounding box center [200, 124] width 8 height 8
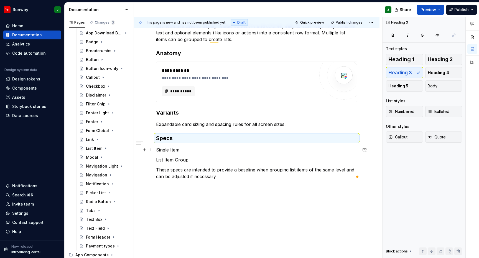
click at [159, 149] on p "Single Item" at bounding box center [256, 149] width 201 height 7
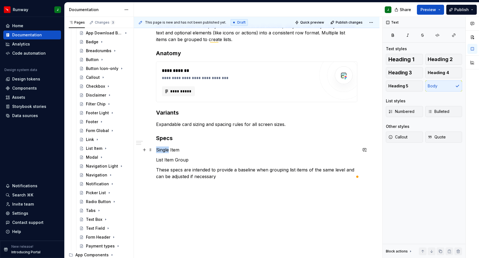
click at [159, 149] on p "Single Item" at bounding box center [256, 149] width 201 height 7
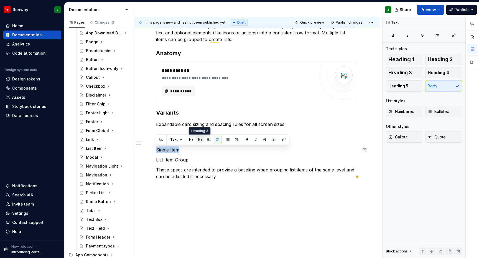
click at [200, 141] on button "button" at bounding box center [200, 140] width 8 height 8
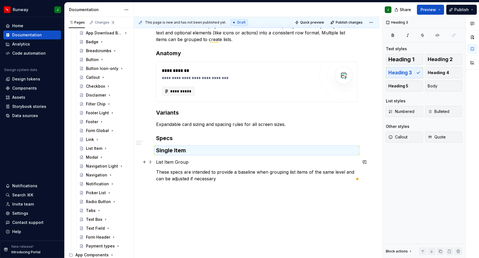
click at [165, 162] on p "List Item Group" at bounding box center [256, 162] width 201 height 7
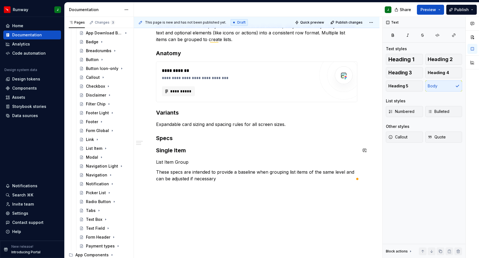
click at [166, 141] on h3 "Specs" at bounding box center [256, 138] width 201 height 8
click at [168, 153] on h3 "Single Item" at bounding box center [256, 150] width 201 height 8
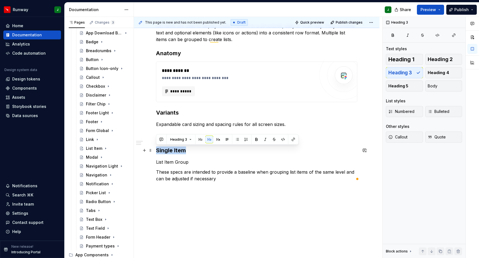
click at [168, 153] on h3 "Single Item" at bounding box center [256, 150] width 201 height 8
drag, startPoint x: 218, startPoint y: 139, endPoint x: 170, endPoint y: 160, distance: 53.0
click at [218, 139] on button "button" at bounding box center [218, 140] width 8 height 8
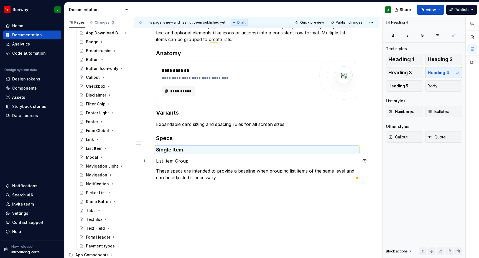
click at [163, 161] on p "List Item Group" at bounding box center [256, 161] width 201 height 7
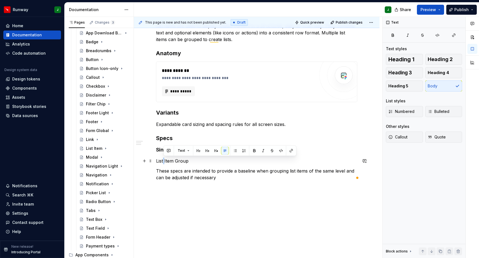
click at [163, 161] on p "List Item Group" at bounding box center [256, 161] width 201 height 7
click at [210, 151] on button "button" at bounding box center [209, 151] width 8 height 8
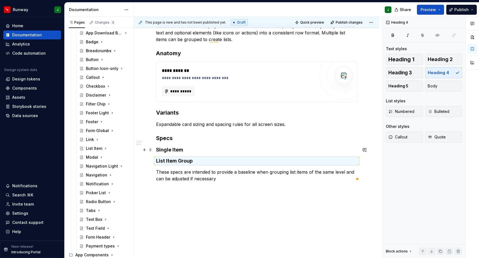
click at [208, 148] on h4 "Single Item" at bounding box center [256, 149] width 201 height 7
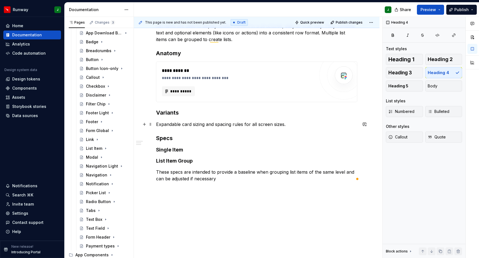
click at [288, 125] on p "Expandable card sizing and spacing rules for all screen sizes." at bounding box center [256, 124] width 201 height 7
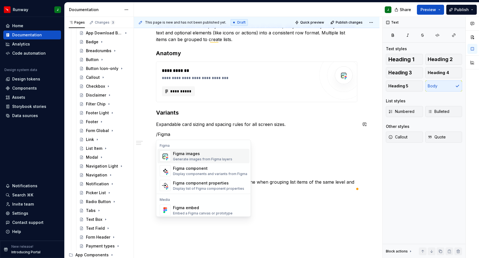
click at [196, 154] on div "Figma images" at bounding box center [202, 154] width 59 height 6
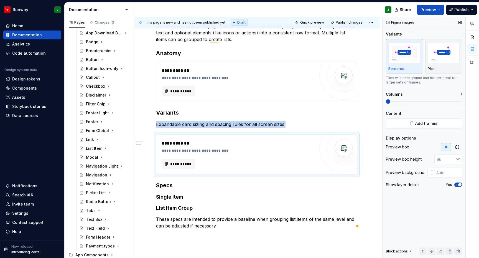
type textarea "*"
click at [394, 102] on span at bounding box center [424, 101] width 76 height 1
click at [459, 146] on icon "button" at bounding box center [457, 147] width 4 height 4
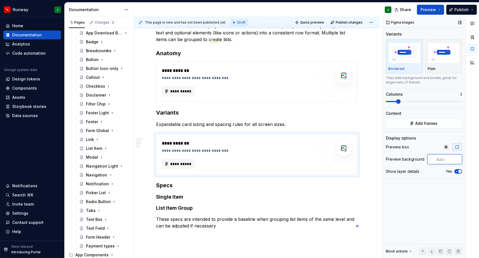
click at [445, 161] on input "text" at bounding box center [448, 159] width 28 height 10
type input "#FFFFFF"
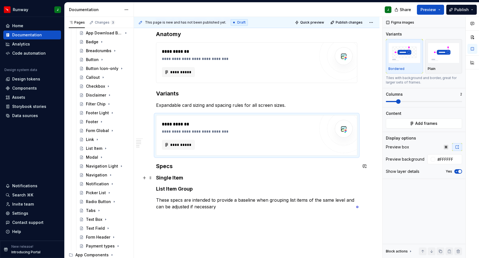
scroll to position [155, 0]
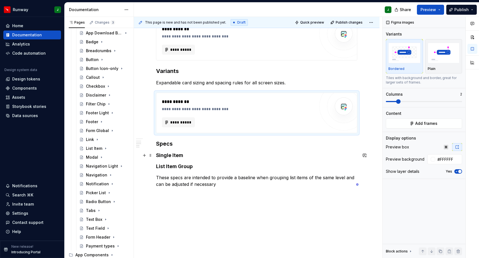
click at [192, 157] on h4 "Single Item" at bounding box center [256, 155] width 201 height 7
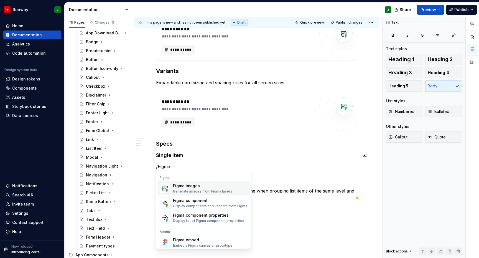
click at [196, 186] on div "Figma images" at bounding box center [202, 186] width 59 height 6
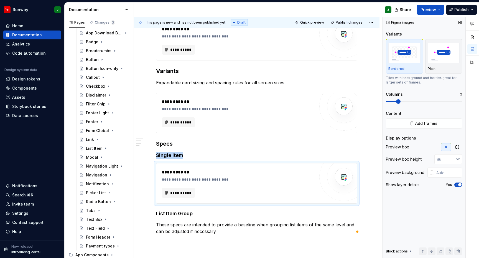
click at [400, 102] on span at bounding box center [398, 101] width 4 height 4
click at [458, 146] on icon "button" at bounding box center [457, 146] width 3 height 3
click at [443, 160] on input "text" at bounding box center [448, 159] width 28 height 10
type input "#FFFFFF"
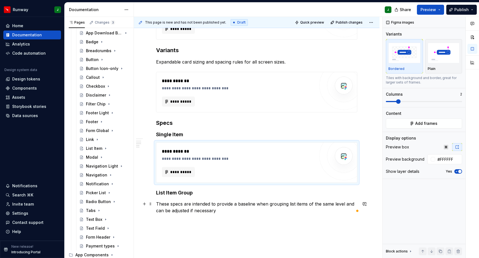
scroll to position [215, 0]
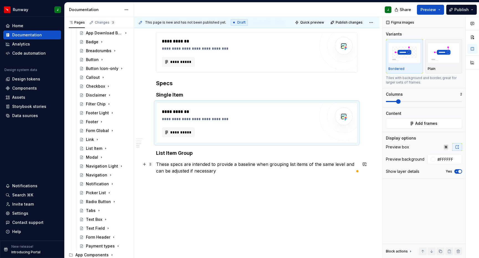
click at [221, 172] on p "These specs are intended to provide a baseline when grouping list items of the …" at bounding box center [256, 167] width 201 height 13
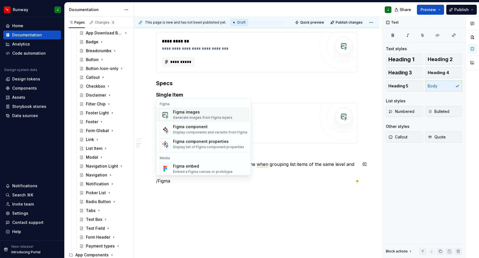
click at [187, 118] on div "Generate images from Figma layers" at bounding box center [202, 117] width 59 height 4
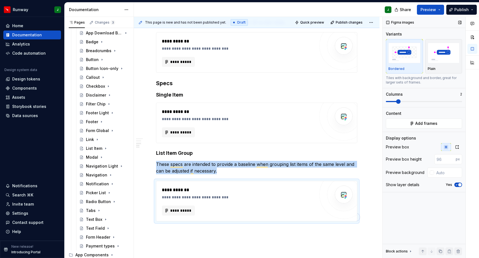
click at [400, 101] on span at bounding box center [424, 101] width 76 height 1
click at [458, 146] on icon "button" at bounding box center [457, 147] width 4 height 4
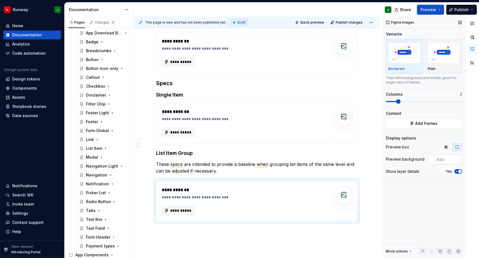
click at [445, 158] on input "text" at bounding box center [448, 159] width 28 height 10
paste input "#FFFFFF"
type input "#FFFFFF"
click at [225, 237] on div "**********" at bounding box center [258, 137] width 248 height 241
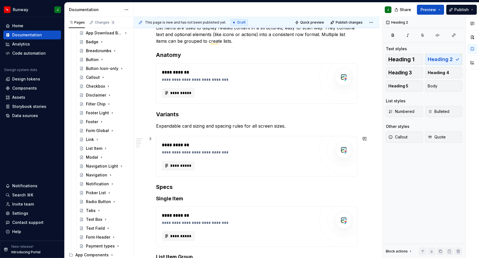
scroll to position [126, 0]
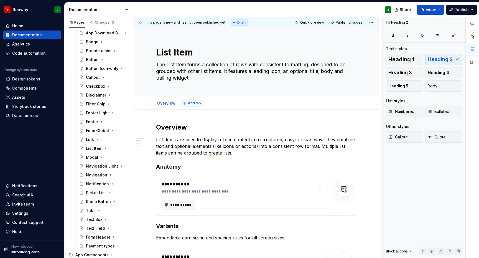
click at [191, 103] on span "Add tab" at bounding box center [194, 103] width 13 height 4
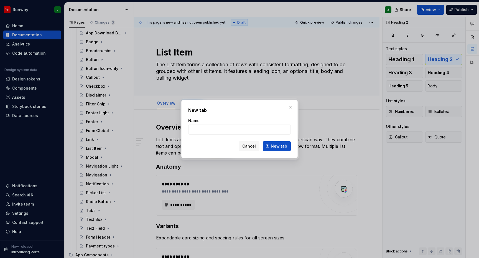
type textarea "*"
type input "Usage"
click at [276, 146] on span "New tab" at bounding box center [279, 146] width 16 height 6
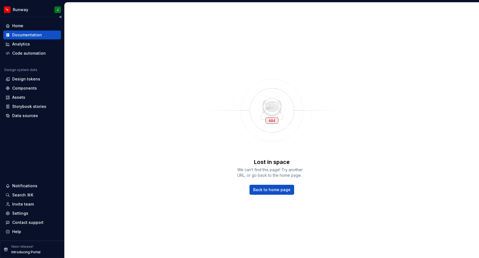
click at [45, 37] on div "Documentation" at bounding box center [32, 35] width 53 height 6
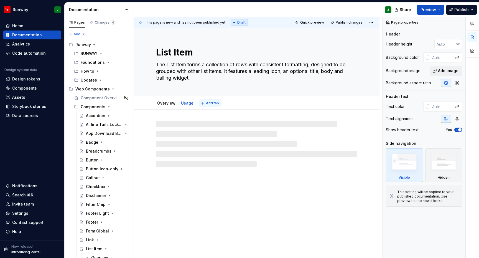
click at [211, 103] on span "Add tab" at bounding box center [212, 103] width 13 height 4
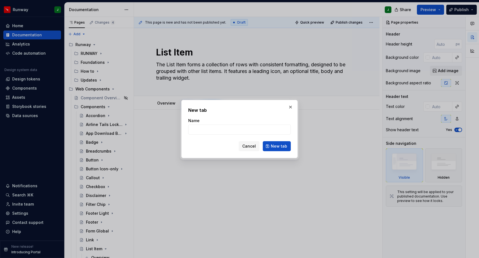
type textarea "*"
type input "Accessibility"
drag, startPoint x: 279, startPoint y: 146, endPoint x: 274, endPoint y: 141, distance: 6.7
click at [279, 146] on span "New tab" at bounding box center [279, 146] width 16 height 6
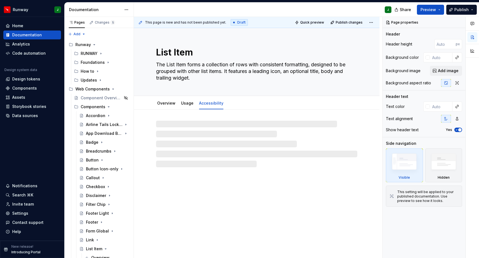
click at [170, 123] on div at bounding box center [256, 144] width 201 height 47
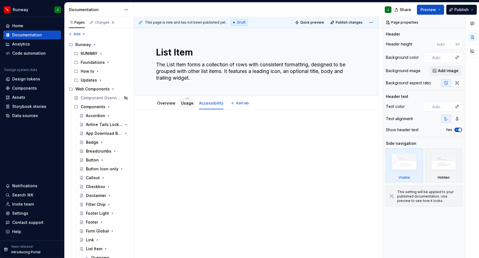
click at [186, 106] on div "Usage" at bounding box center [187, 103] width 12 height 6
type textarea "*"
click at [180, 127] on p "To enrich screen reader interactions, please activate Accessibility in Grammarl…" at bounding box center [256, 126] width 201 height 7
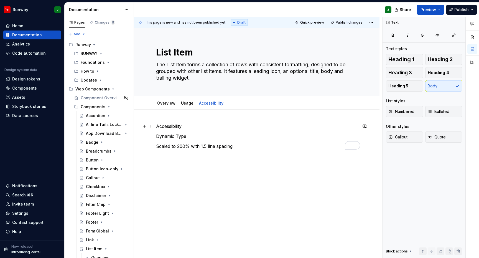
click at [166, 125] on p "Accessibility" at bounding box center [256, 126] width 201 height 7
click at [191, 116] on button "button" at bounding box center [191, 116] width 8 height 8
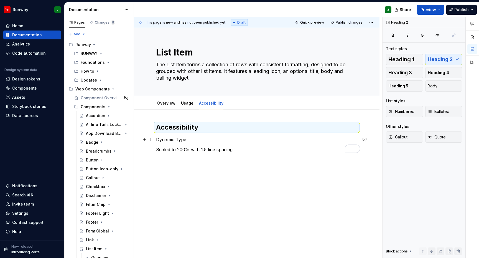
click at [165, 141] on p "Dynamic Type" at bounding box center [256, 139] width 201 height 7
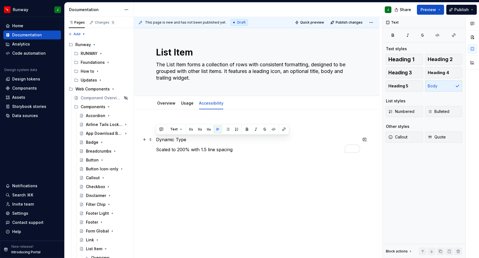
click at [165, 141] on p "Dynamic Type" at bounding box center [256, 139] width 201 height 7
click at [201, 130] on button "button" at bounding box center [200, 129] width 8 height 8
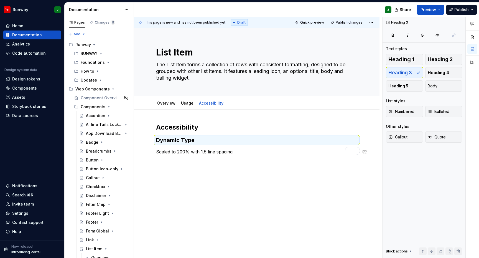
drag, startPoint x: 189, startPoint y: 164, endPoint x: 202, endPoint y: 154, distance: 16.9
click at [189, 164] on div "Accessibility Dynamic Type Scaled to 200% with 1.5 line spacing" at bounding box center [257, 175] width 246 height 130
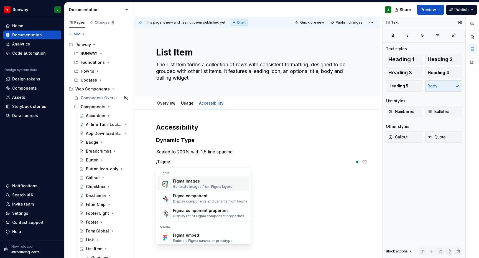
click at [188, 181] on div "Figma images" at bounding box center [202, 181] width 59 height 6
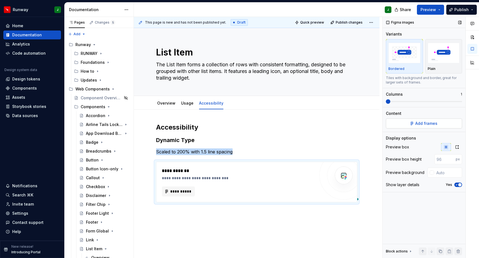
type textarea "*"
click at [402, 102] on span at bounding box center [424, 101] width 76 height 4
drag, startPoint x: 457, startPoint y: 145, endPoint x: 456, endPoint y: 153, distance: 8.1
click at [457, 145] on icon "button" at bounding box center [457, 146] width 3 height 3
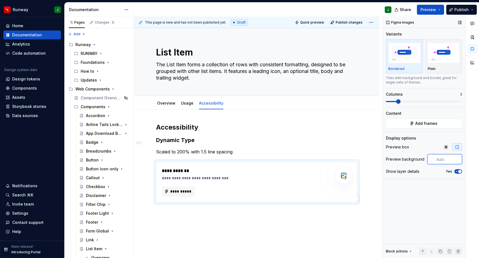
click at [446, 161] on input "text" at bounding box center [448, 159] width 28 height 10
type input "#FFFFFF"
drag, startPoint x: 187, startPoint y: 103, endPoint x: 197, endPoint y: 128, distance: 26.6
click at [187, 103] on link "Usage" at bounding box center [187, 103] width 12 height 5
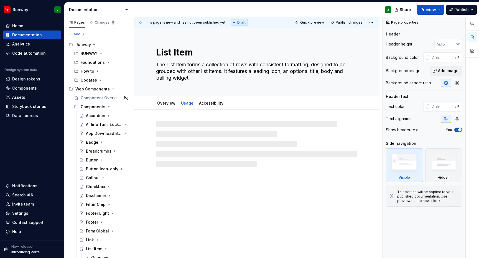
type textarea "*"
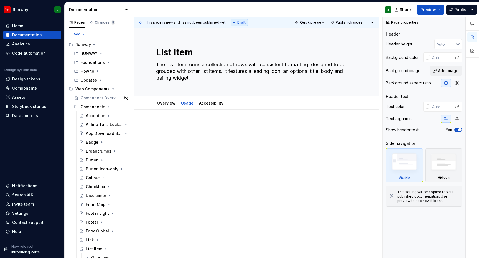
click at [172, 125] on p at bounding box center [256, 126] width 201 height 7
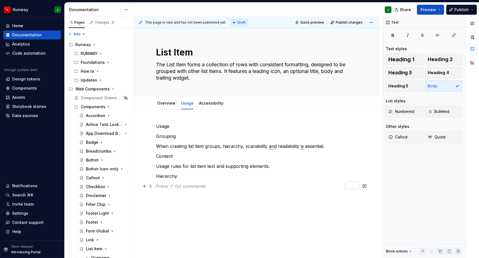
click at [164, 185] on p "To enrich screen reader interactions, please activate Accessibility in Grammarl…" at bounding box center [256, 186] width 201 height 7
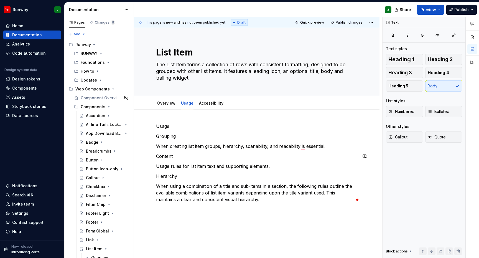
click at [0, 0] on div "***" at bounding box center [0, 0] width 0 height 0
click at [0, 0] on span "**********" at bounding box center [0, 0] width 0 height 0
click at [162, 128] on p "Usage" at bounding box center [256, 126] width 201 height 7
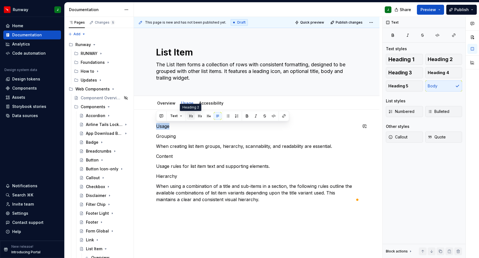
click at [191, 116] on button "button" at bounding box center [191, 116] width 8 height 8
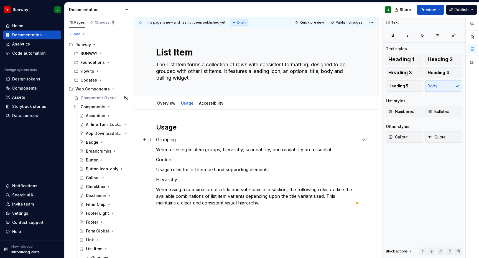
click at [164, 141] on p "Grouping" at bounding box center [256, 139] width 201 height 7
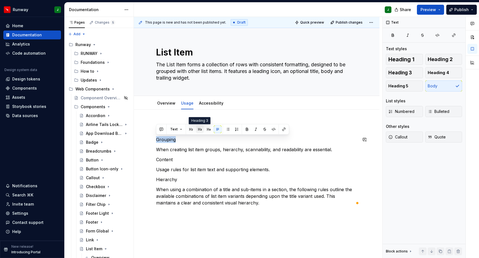
click at [198, 129] on button "button" at bounding box center [200, 129] width 8 height 8
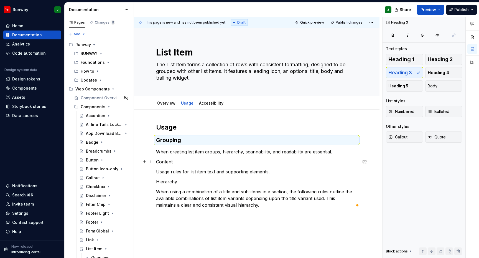
click at [163, 164] on p "Content" at bounding box center [256, 161] width 201 height 7
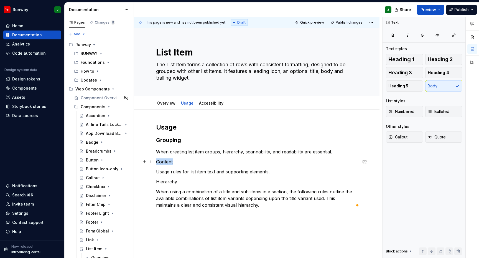
click at [163, 164] on p "Content" at bounding box center [256, 161] width 201 height 7
drag, startPoint x: 200, startPoint y: 152, endPoint x: 189, endPoint y: 159, distance: 13.2
click at [200, 152] on button "button" at bounding box center [200, 152] width 8 height 8
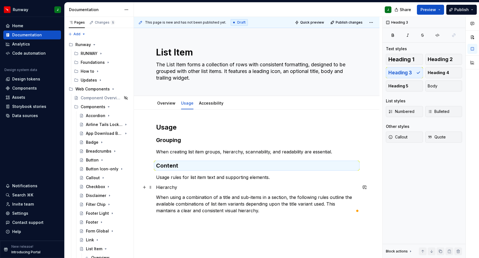
click at [165, 187] on p "Hierarchy" at bounding box center [256, 187] width 201 height 7
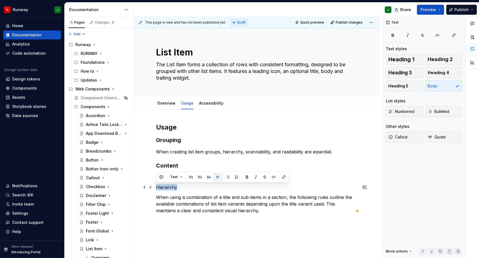
click at [164, 187] on p "Hierarchy" at bounding box center [256, 187] width 201 height 7
click at [201, 178] on button "button" at bounding box center [200, 177] width 8 height 8
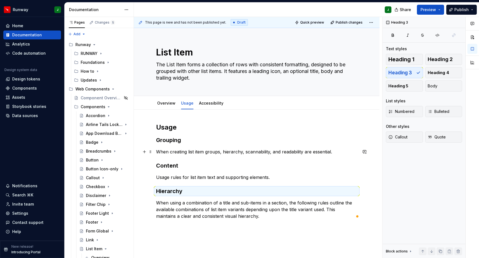
click at [343, 152] on p "When creating list item groups, hierarchy, scannability, and readability are es…" at bounding box center [256, 151] width 201 height 7
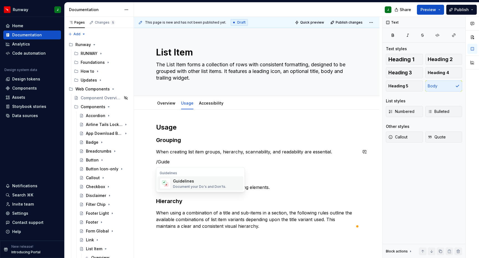
click at [199, 183] on div "Guidelines" at bounding box center [199, 181] width 53 height 6
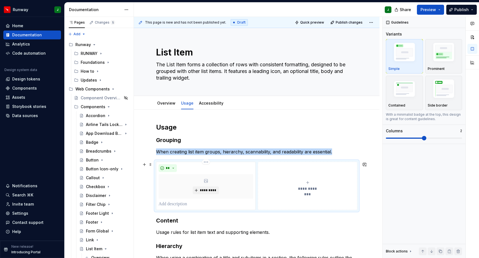
type textarea "*"
click at [318, 184] on div "**********" at bounding box center [307, 185] width 95 height 11
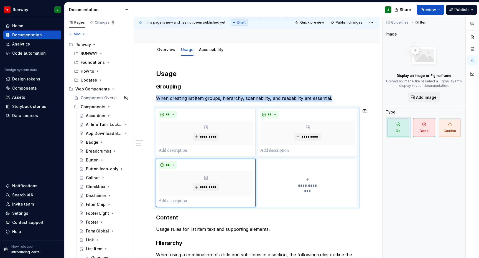
scroll to position [70, 0]
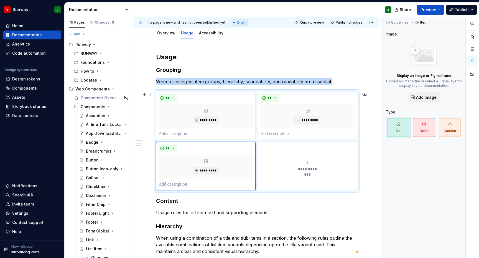
click at [370, 181] on div "**********" at bounding box center [257, 188] width 246 height 299
click at [369, 177] on div "**********" at bounding box center [258, 137] width 248 height 241
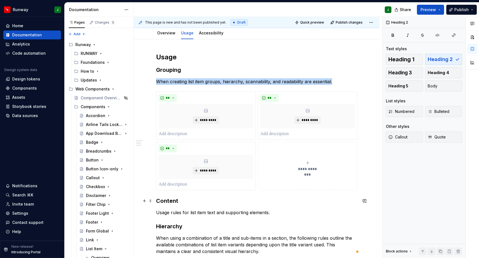
click at [156, 200] on h3 "Content" at bounding box center [256, 201] width 201 height 8
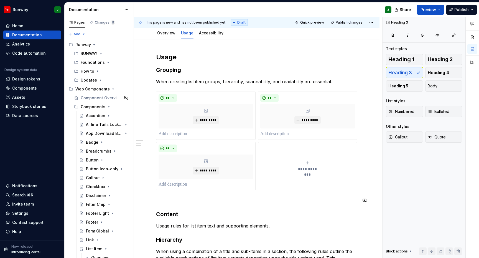
click at [164, 195] on div "**********" at bounding box center [256, 160] width 201 height 215
click at [184, 222] on div "Guidelines Document your Do's and Don'ts." at bounding box center [199, 222] width 53 height 11
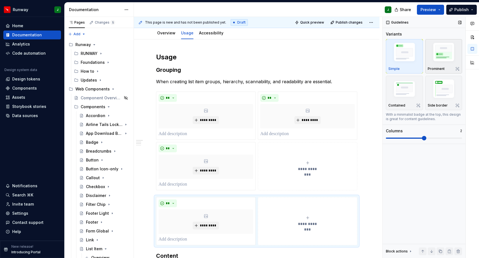
click at [442, 57] on img "button" at bounding box center [444, 53] width 32 height 24
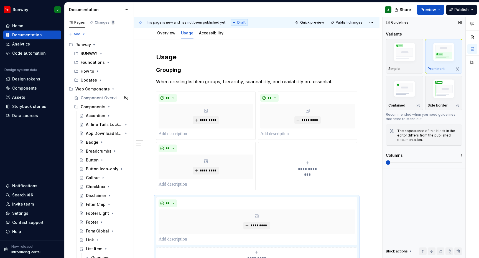
scroll to position [75, 0]
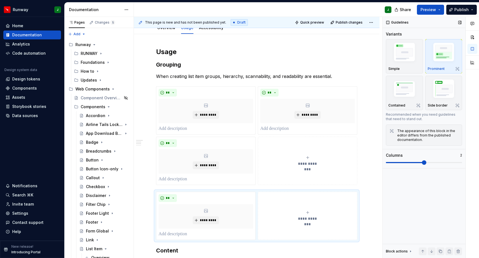
click at [422, 162] on span at bounding box center [424, 162] width 4 height 4
click at [168, 197] on span "**" at bounding box center [168, 198] width 4 height 4
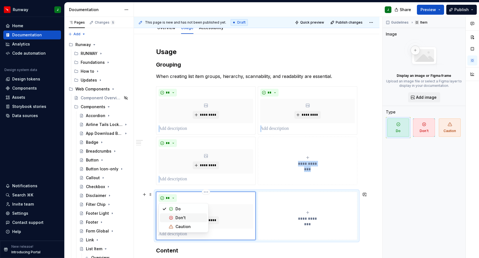
drag, startPoint x: 194, startPoint y: 218, endPoint x: 278, endPoint y: 159, distance: 101.8
click at [194, 217] on div "Don't" at bounding box center [190, 218] width 29 height 6
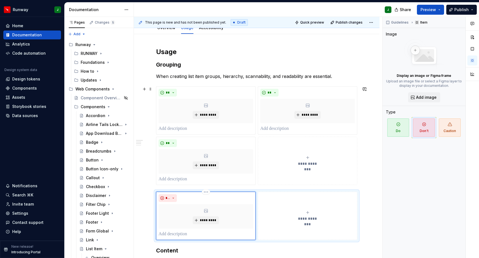
click at [278, 159] on div "**********" at bounding box center [307, 160] width 95 height 11
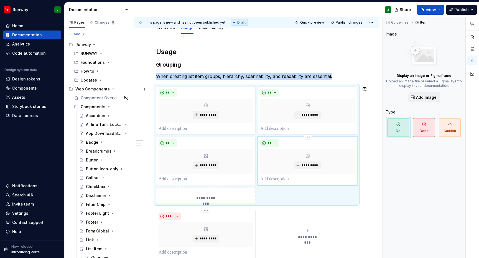
click at [310, 136] on html "Runway J Home Documentation Analytics Code automation Design system data Design…" at bounding box center [239, 129] width 479 height 258
click at [321, 147] on div "Delete item" at bounding box center [334, 147] width 36 height 6
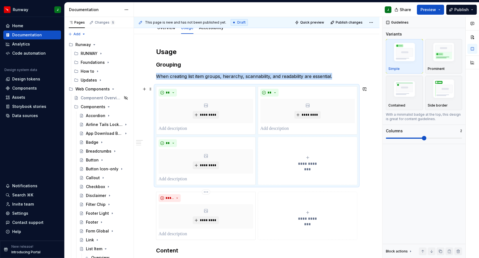
click at [342, 178] on button "**********" at bounding box center [308, 161] width 100 height 48
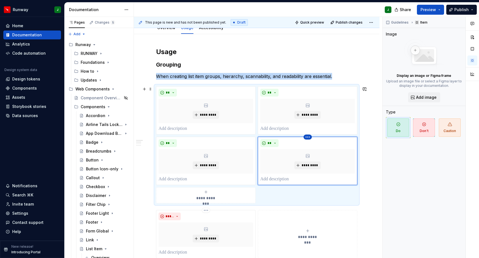
click at [312, 138] on html "Runway J Home Documentation Analytics Code automation Design system data Design…" at bounding box center [239, 129] width 479 height 258
click at [321, 144] on div "Delete item" at bounding box center [334, 147] width 36 height 6
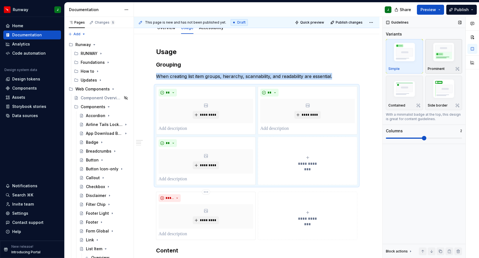
click at [441, 52] on img "button" at bounding box center [444, 53] width 32 height 24
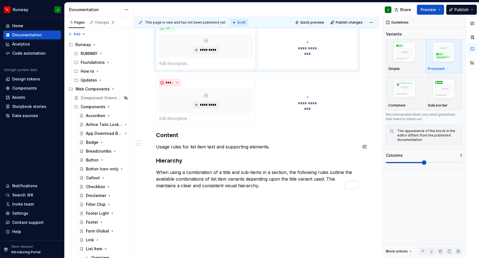
scroll to position [0, 0]
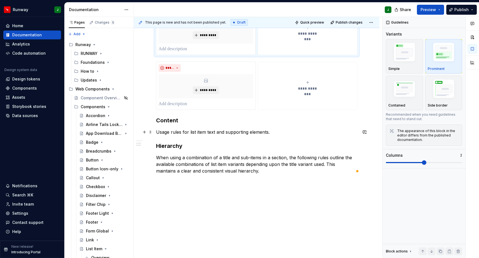
click at [275, 133] on p "Usage rules for list item text and supporting elements." at bounding box center [256, 132] width 201 height 7
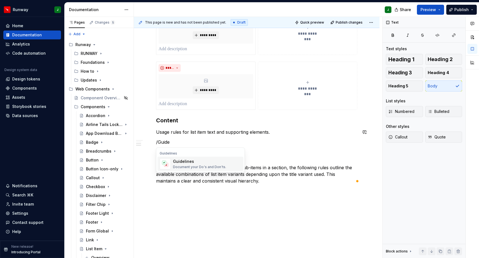
click at [204, 164] on div "Guidelines" at bounding box center [199, 162] width 53 height 6
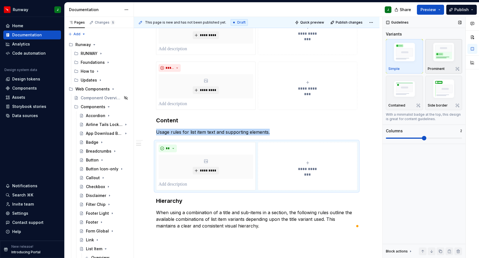
click at [448, 52] on img "button" at bounding box center [444, 53] width 32 height 24
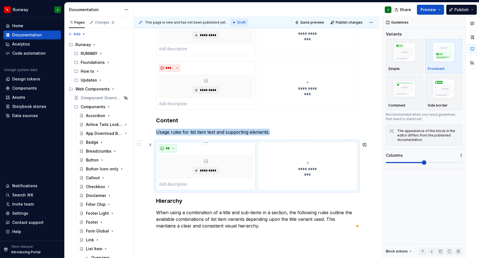
click at [174, 149] on button "**" at bounding box center [168, 148] width 18 height 8
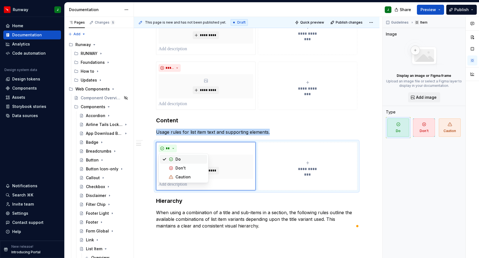
click at [420, 126] on span "Don't" at bounding box center [424, 127] width 22 height 18
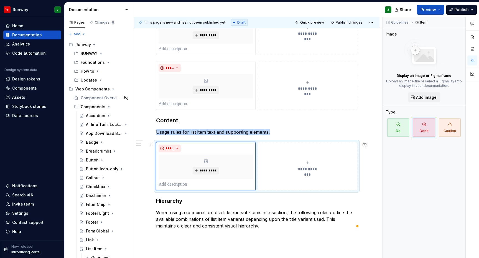
click at [293, 159] on button "**********" at bounding box center [308, 166] width 100 height 48
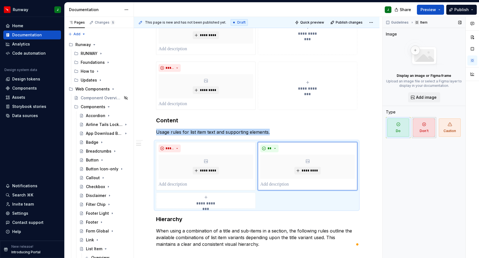
click at [419, 128] on span "Don't" at bounding box center [424, 127] width 22 height 18
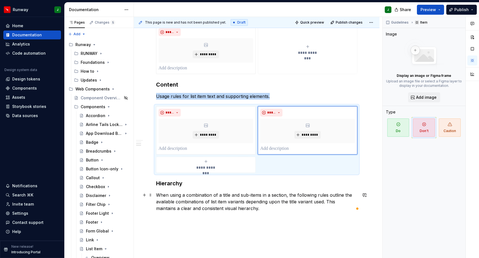
scroll to position [245, 0]
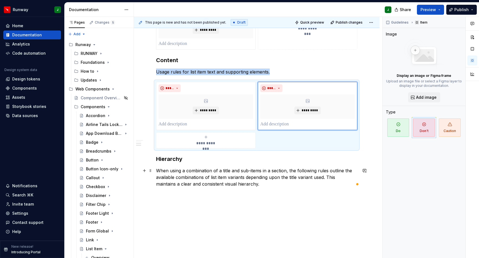
click at [247, 185] on p "When using a combination of a title and sub-items in a section, the following r…" at bounding box center [256, 177] width 201 height 20
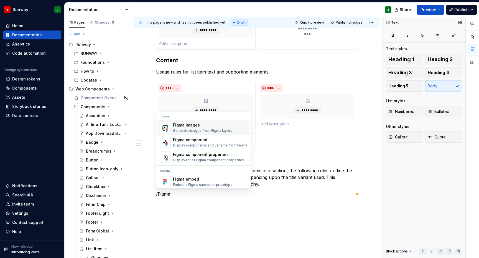
click at [187, 127] on div "Figma images" at bounding box center [202, 125] width 59 height 6
click at [204, 129] on div "***** *********" at bounding box center [206, 106] width 100 height 48
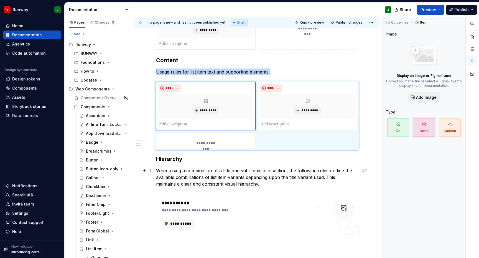
type textarea "*"
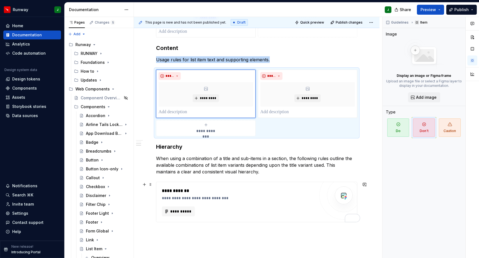
scroll to position [303, 0]
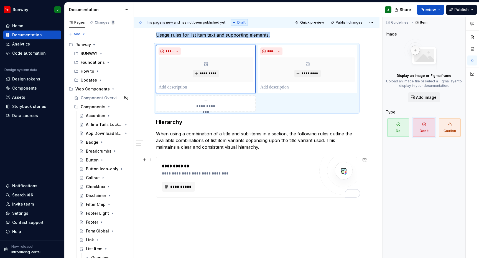
click at [291, 176] on div "**********" at bounding box center [238, 177] width 153 height 29
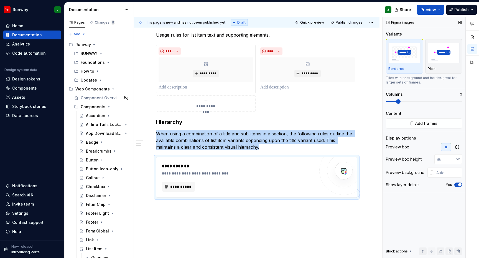
click at [400, 101] on span at bounding box center [398, 101] width 4 height 4
drag, startPoint x: 459, startPoint y: 147, endPoint x: 452, endPoint y: 153, distance: 8.8
click at [459, 147] on icon "button" at bounding box center [457, 147] width 4 height 4
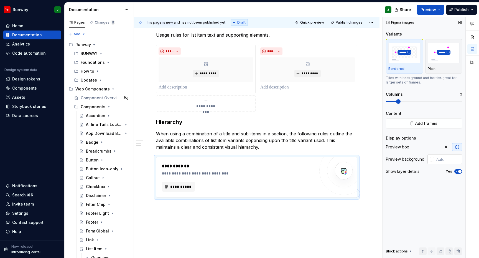
click at [446, 159] on input "text" at bounding box center [448, 159] width 28 height 10
type input "#FFFFFF"
click at [264, 217] on div "**********" at bounding box center [257, 44] width 246 height 475
click at [162, 209] on div "**********" at bounding box center [257, 44] width 246 height 475
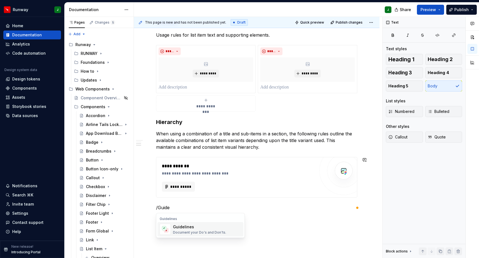
click at [184, 229] on div "Guidelines" at bounding box center [199, 227] width 53 height 6
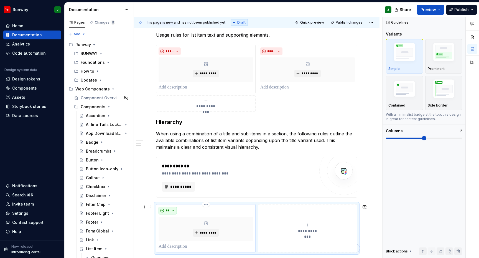
click at [172, 210] on button "**" at bounding box center [168, 211] width 18 height 8
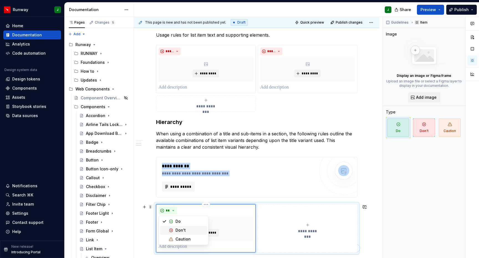
drag, startPoint x: 175, startPoint y: 229, endPoint x: 305, endPoint y: 224, distance: 129.6
click at [176, 229] on div "Don't" at bounding box center [181, 230] width 10 height 6
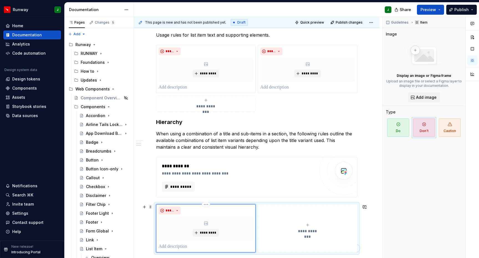
click at [308, 226] on icon "To enrich screen reader interactions, please activate Accessibility in Grammarl…" at bounding box center [308, 225] width 4 height 4
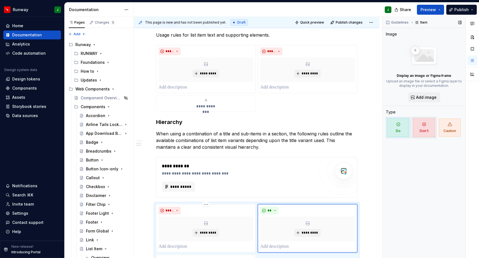
click at [424, 127] on span "Don't" at bounding box center [424, 127] width 22 height 18
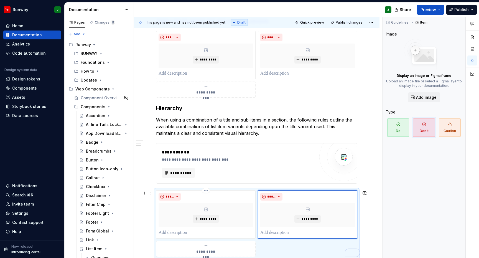
scroll to position [367, 0]
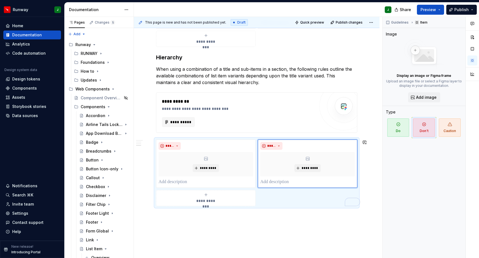
click at [192, 219] on div "**********" at bounding box center [257, 16] width 246 height 548
click at [177, 226] on div "**********" at bounding box center [257, 16] width 246 height 548
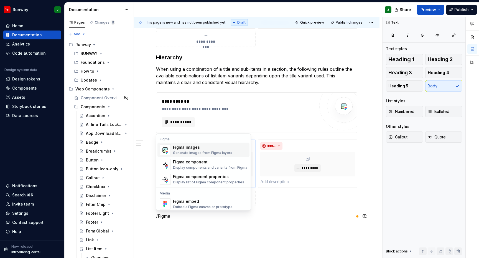
click at [231, 152] on div "Figma images Generate images from Figma layers" at bounding box center [210, 149] width 74 height 11
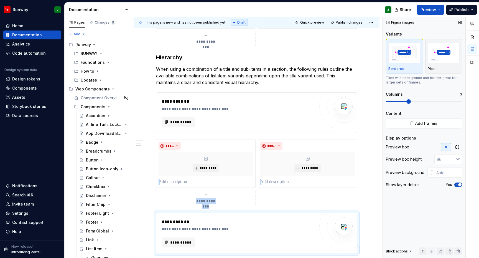
click at [407, 102] on span at bounding box center [409, 101] width 4 height 4
click at [397, 103] on span at bounding box center [398, 101] width 4 height 4
drag, startPoint x: 457, startPoint y: 147, endPoint x: 453, endPoint y: 156, distance: 9.7
click at [457, 147] on icon "button" at bounding box center [457, 147] width 4 height 4
click at [447, 160] on input "text" at bounding box center [448, 159] width 28 height 10
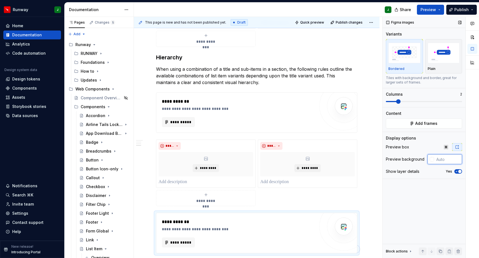
paste input "#FFFFFF"
type input "#FFFFFF"
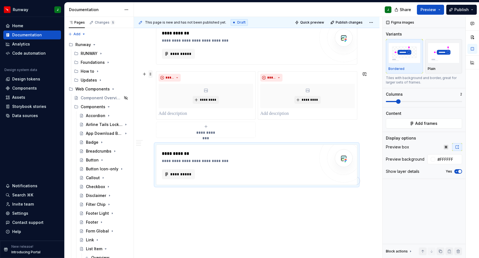
click at [150, 75] on span at bounding box center [150, 74] width 4 height 8
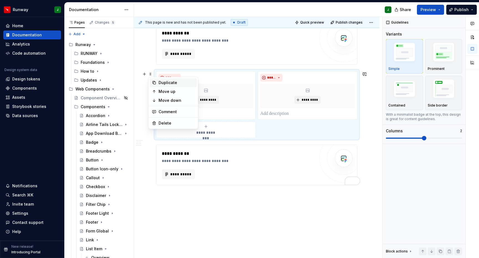
click at [166, 85] on div "Duplicate" at bounding box center [177, 83] width 36 height 6
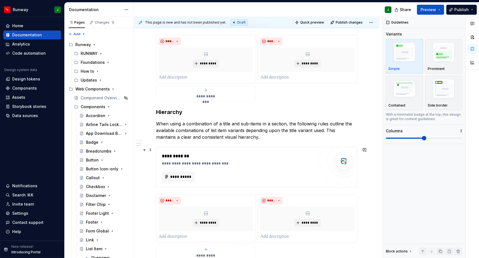
scroll to position [244, 0]
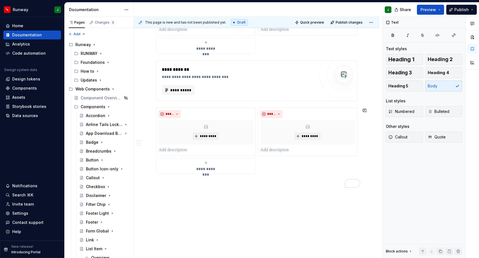
type textarea "*"
